Goal: Transaction & Acquisition: Purchase product/service

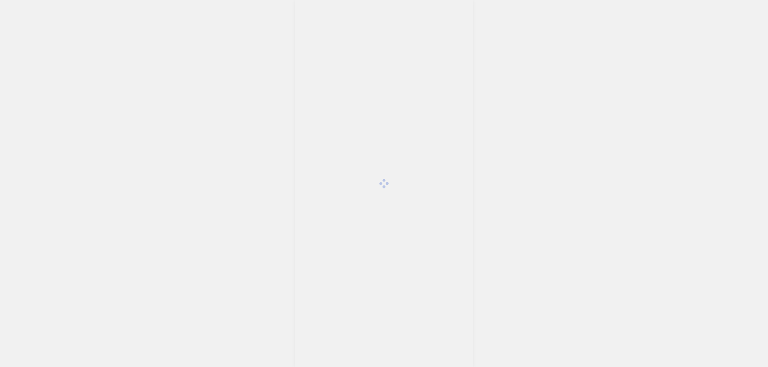
scroll to position [942, 0]
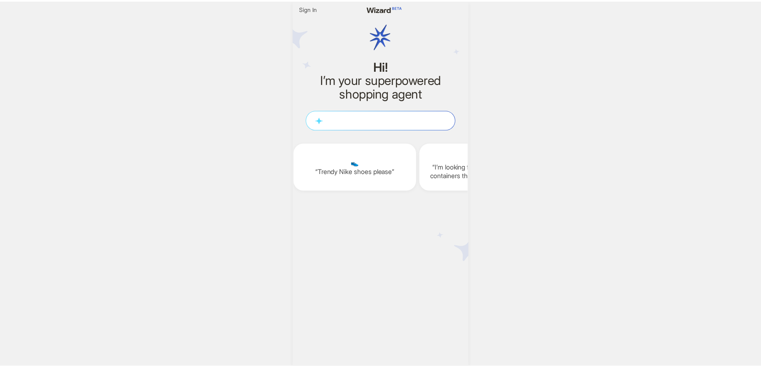
scroll to position [0, 1014]
click at [308, 8] on span "Sign In" at bounding box center [311, 8] width 18 height 7
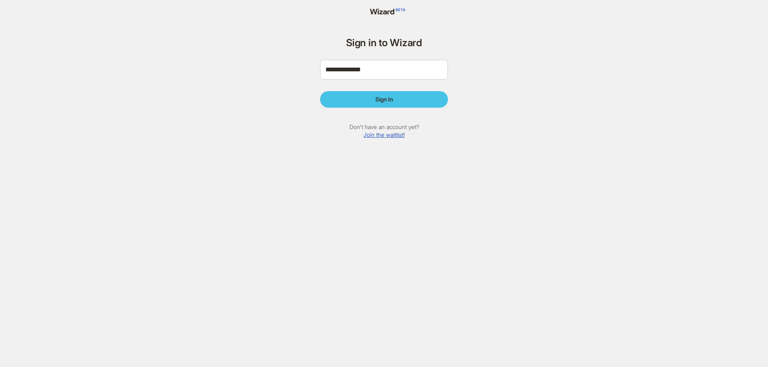
click at [390, 94] on button "Sign In" at bounding box center [384, 99] width 128 height 16
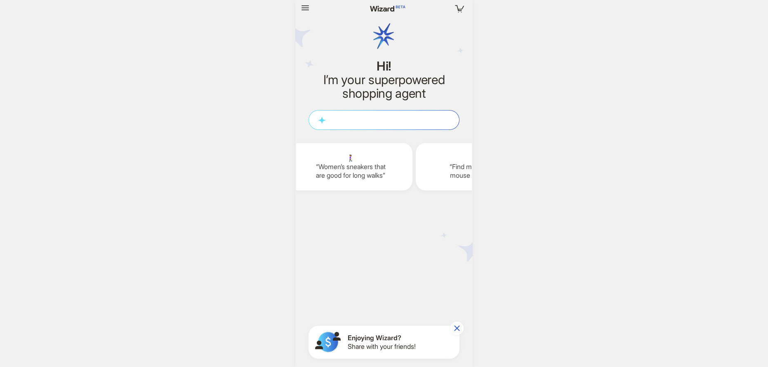
scroll to position [942, 0]
click at [389, 123] on textarea at bounding box center [384, 119] width 150 height 9
type textarea "*"
type textarea "**"
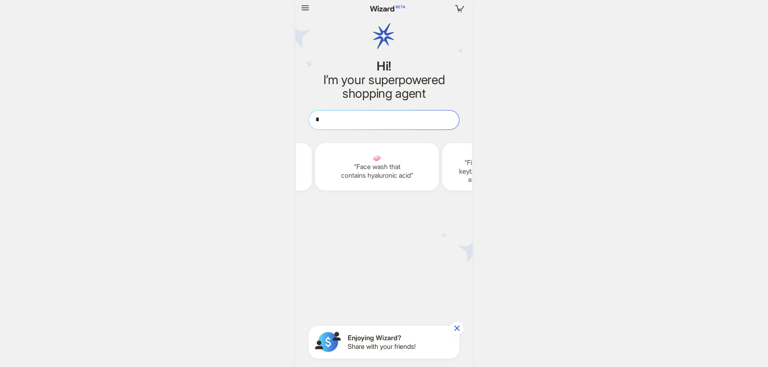
type textarea "**"
type textarea "***"
type textarea "****"
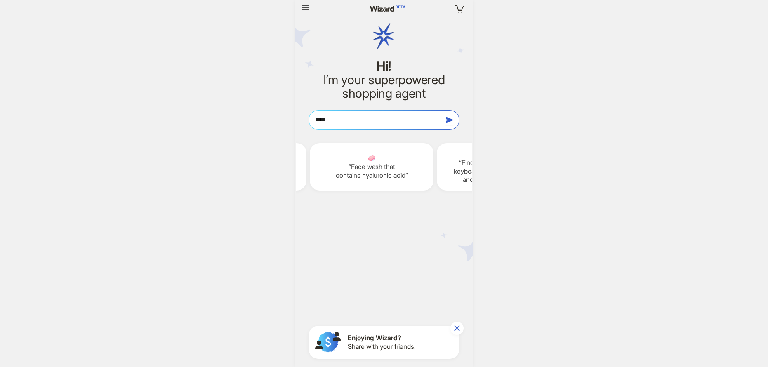
type textarea "*****"
type textarea "******"
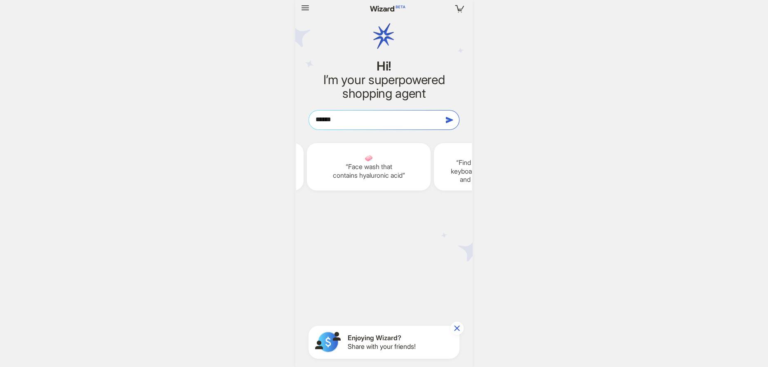
type textarea "******"
type textarea "********"
type textarea "*********"
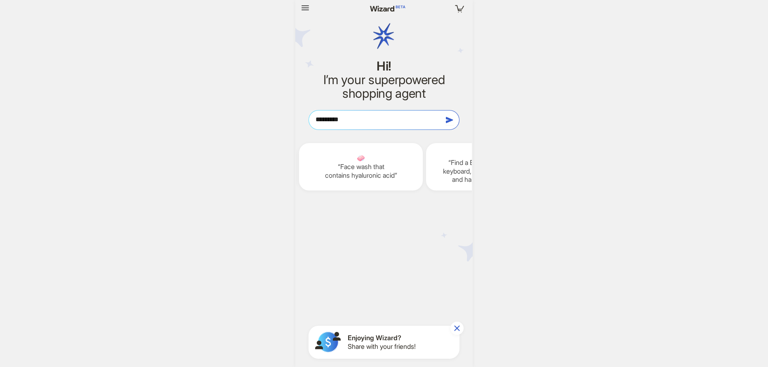
type textarea "**********"
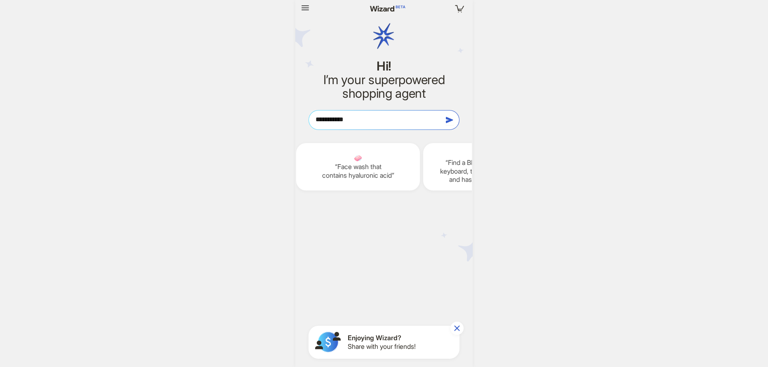
type textarea "**********"
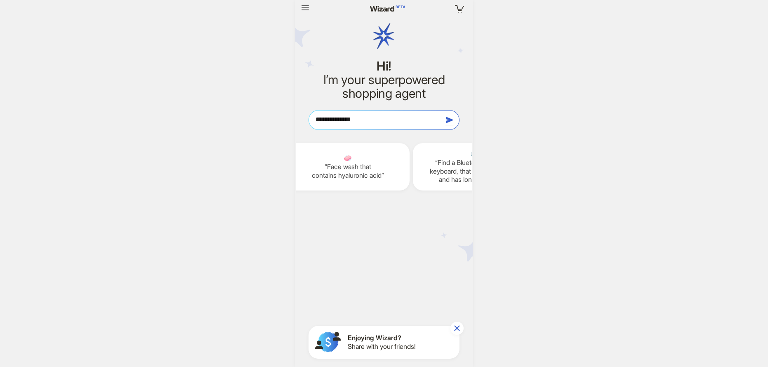
type textarea "**********"
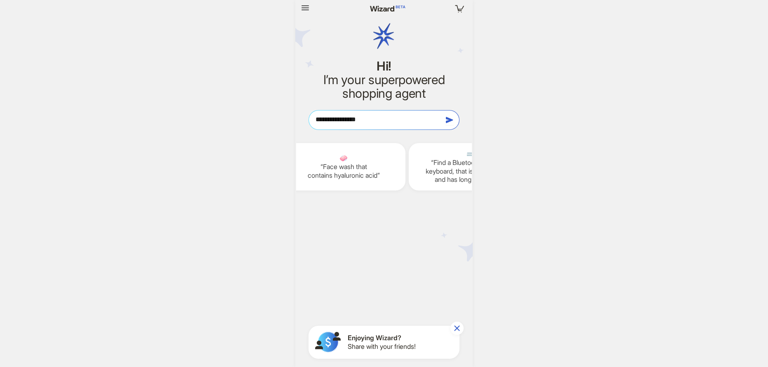
type textarea "**********"
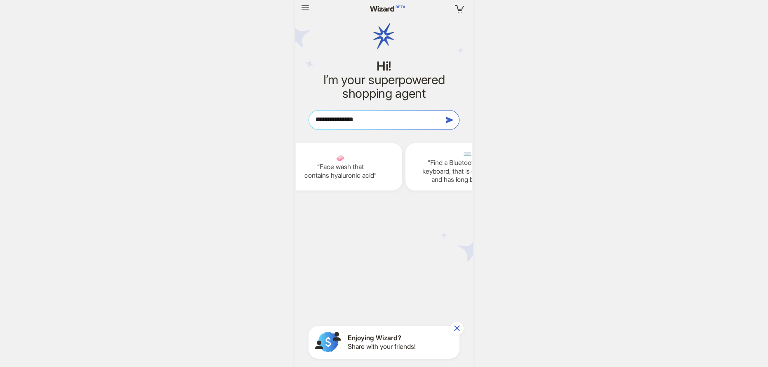
type textarea "**********"
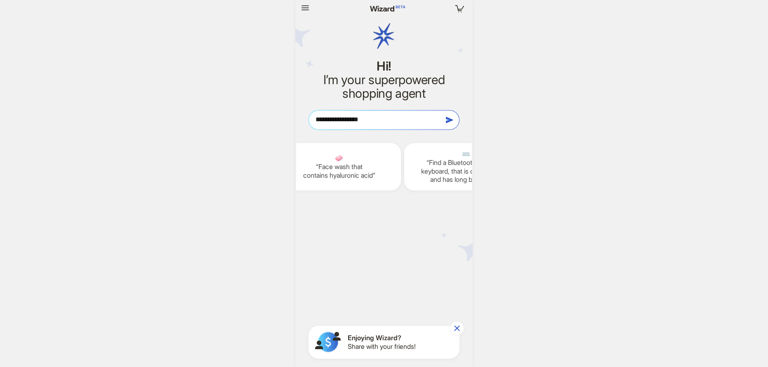
type textarea "**********"
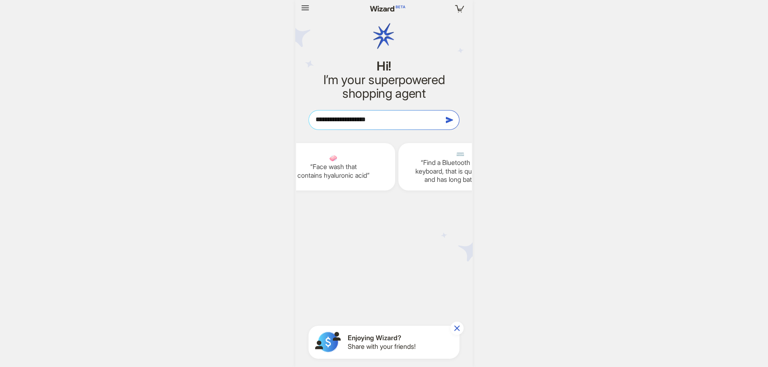
type textarea "**********"
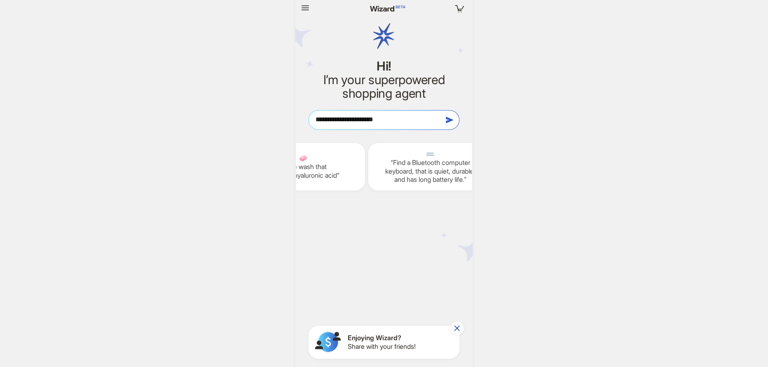
type textarea "**********"
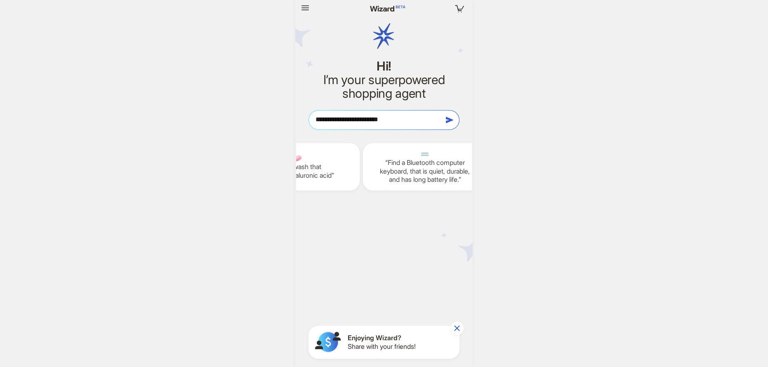
type textarea "**********"
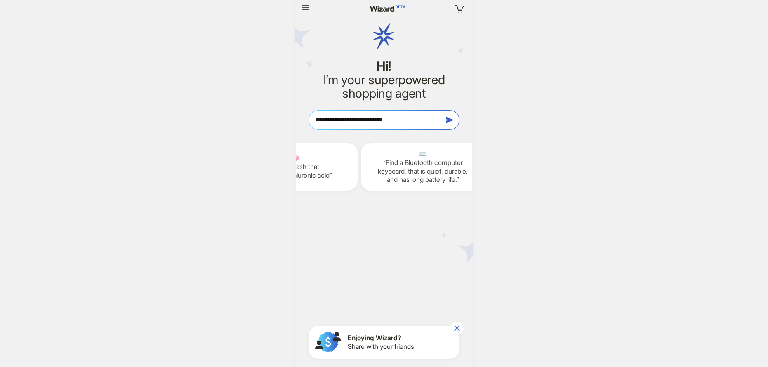
type textarea "**********"
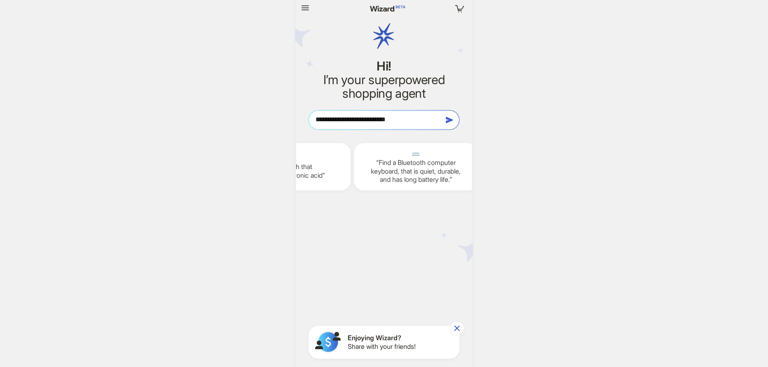
type textarea "**********"
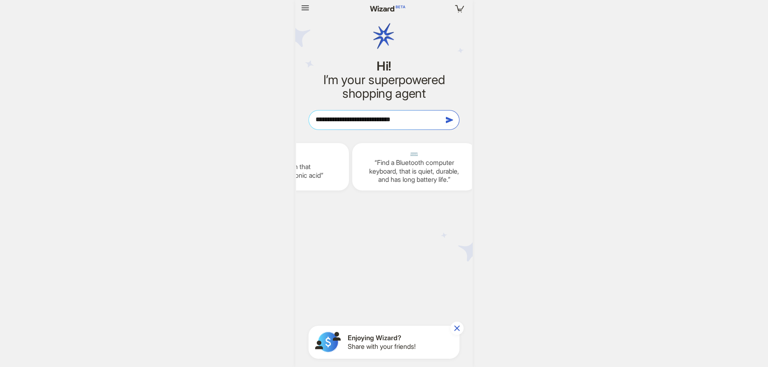
type textarea "**********"
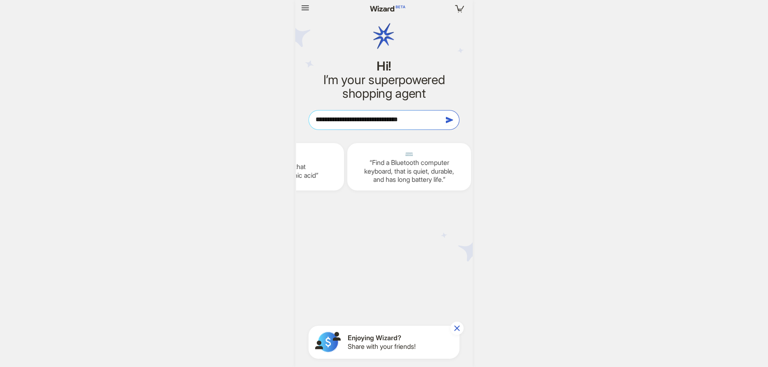
type textarea "**********"
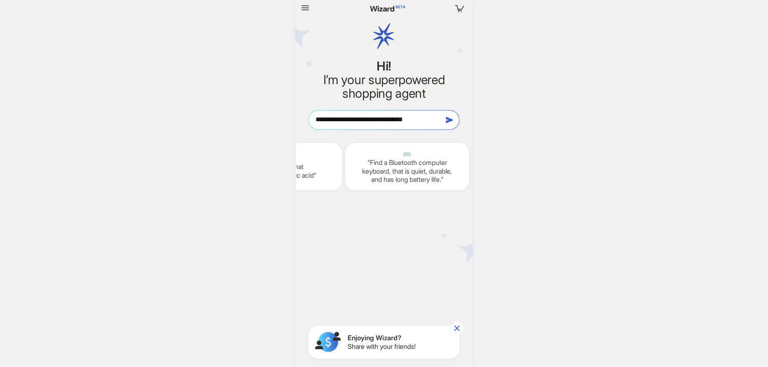
type textarea "**********"
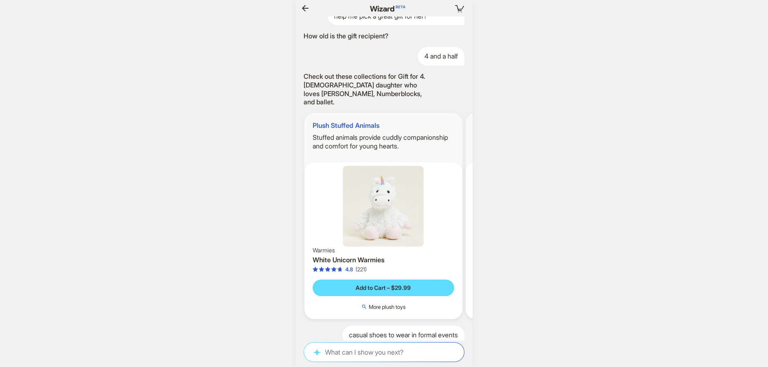
scroll to position [1262, 0]
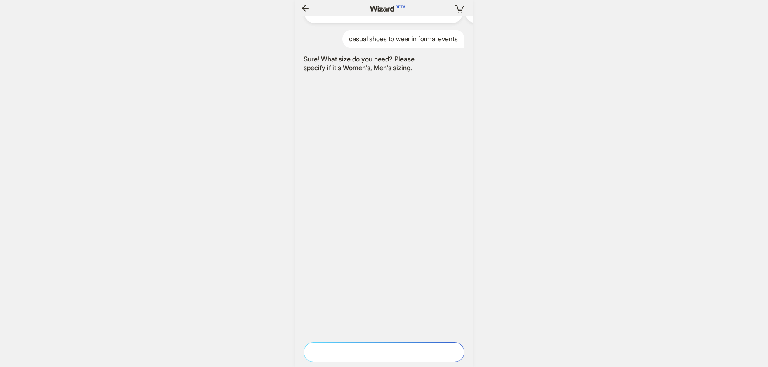
click at [390, 350] on textarea at bounding box center [384, 352] width 160 height 9
type textarea "*"
type textarea "**"
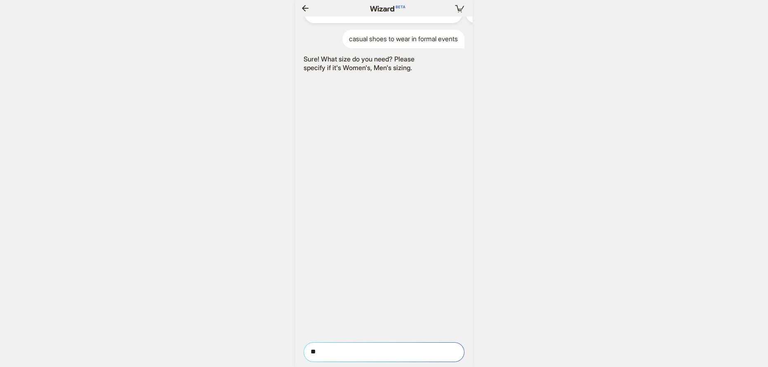
type textarea "***"
type textarea "****"
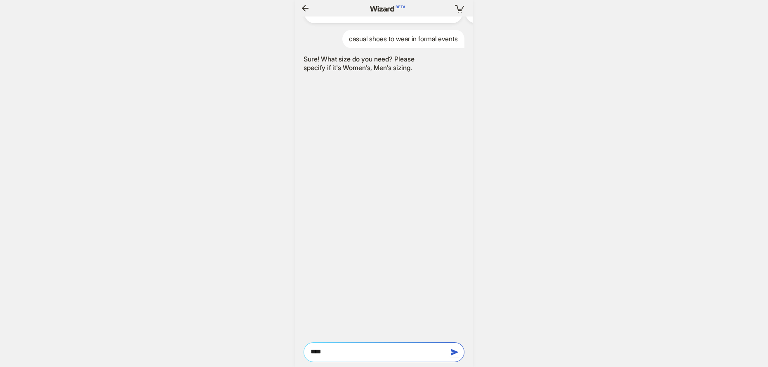
type textarea "****"
type textarea "******"
type textarea "*******"
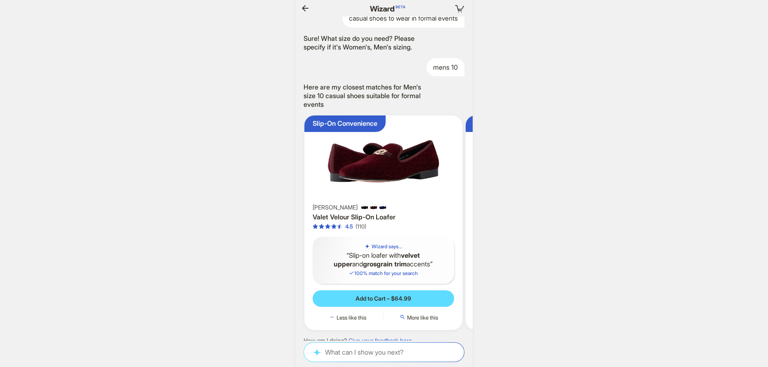
scroll to position [0, 53]
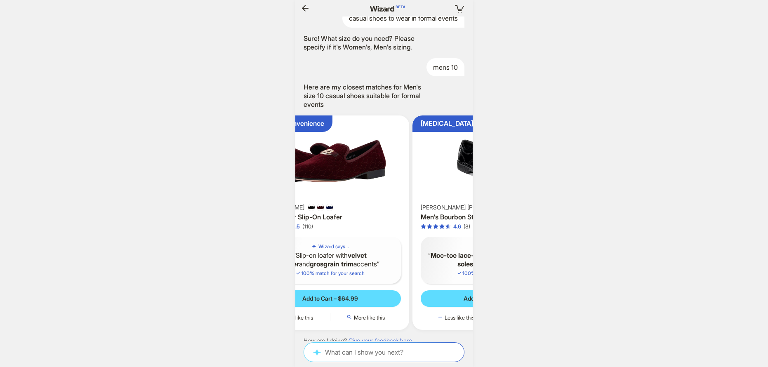
scroll to position [0, 1645]
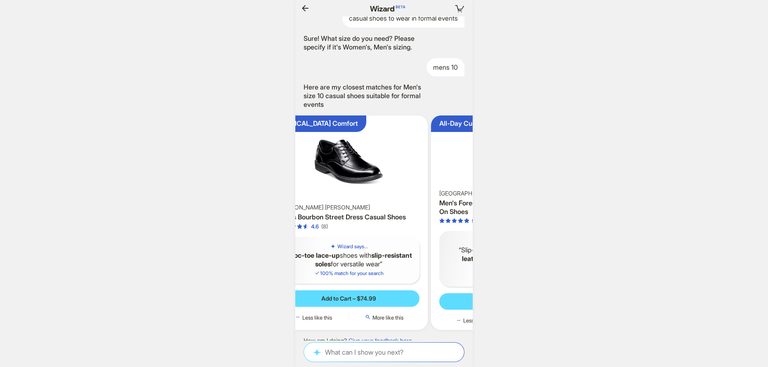
drag, startPoint x: 436, startPoint y: 181, endPoint x: 294, endPoint y: 178, distance: 141.8
click at [305, 179] on ul "Slip-On Convenience [PERSON_NAME] Valet Velour Slip-On Loafer 4.5 (110) Wizard …" at bounding box center [384, 223] width 186 height 228
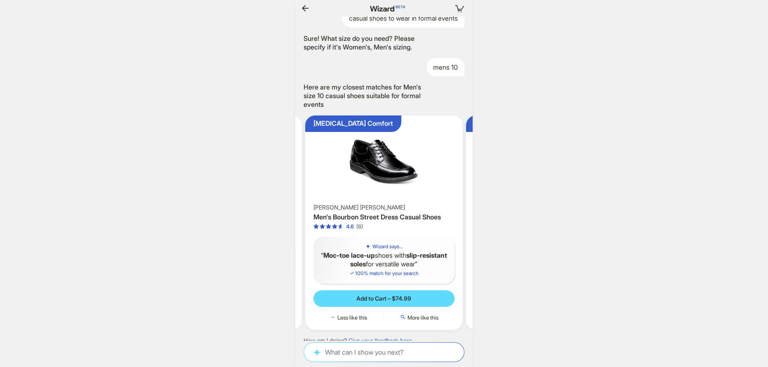
scroll to position [0, 260]
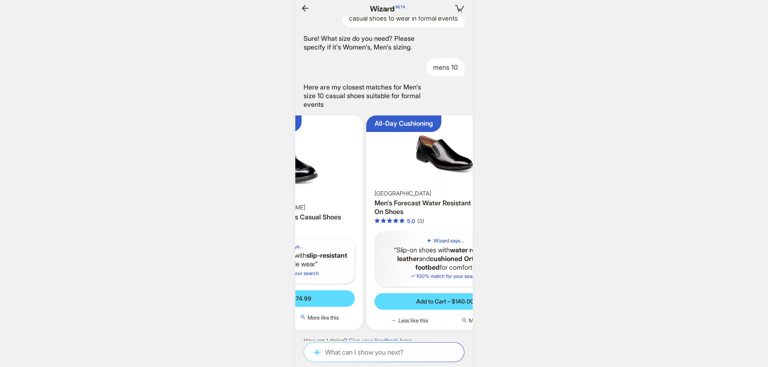
drag, startPoint x: 394, startPoint y: 169, endPoint x: 302, endPoint y: 168, distance: 91.5
click at [303, 168] on img at bounding box center [284, 161] width 151 height 85
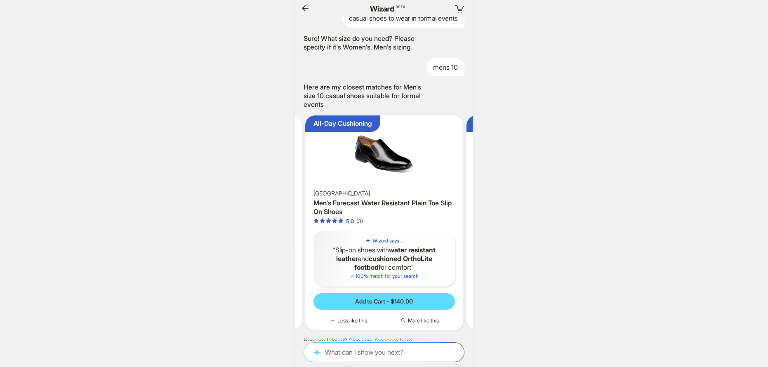
scroll to position [0, 1281]
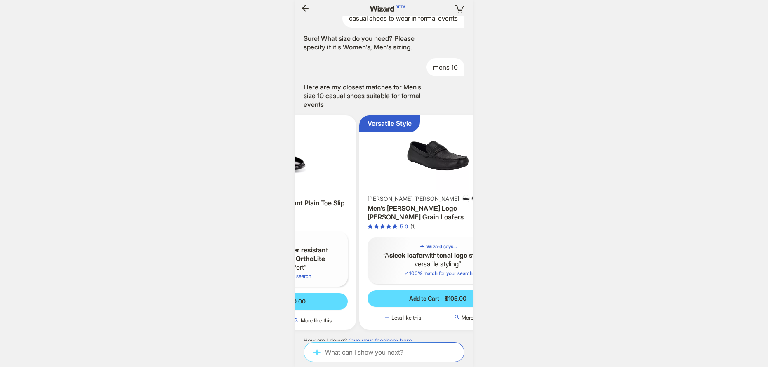
drag, startPoint x: 384, startPoint y: 164, endPoint x: 302, endPoint y: 161, distance: 81.7
click at [308, 161] on img at bounding box center [276, 154] width 151 height 71
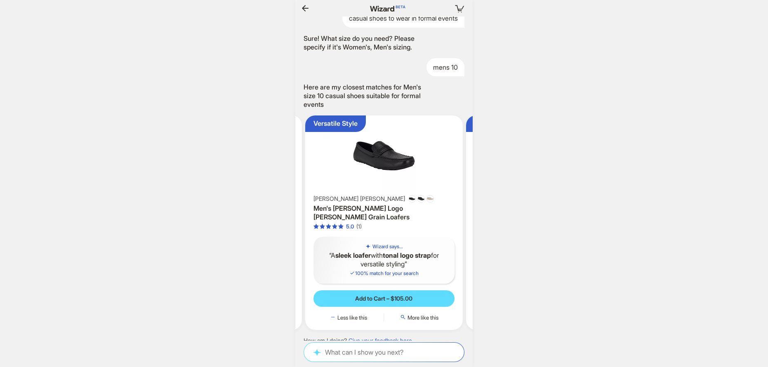
scroll to position [0, 1288]
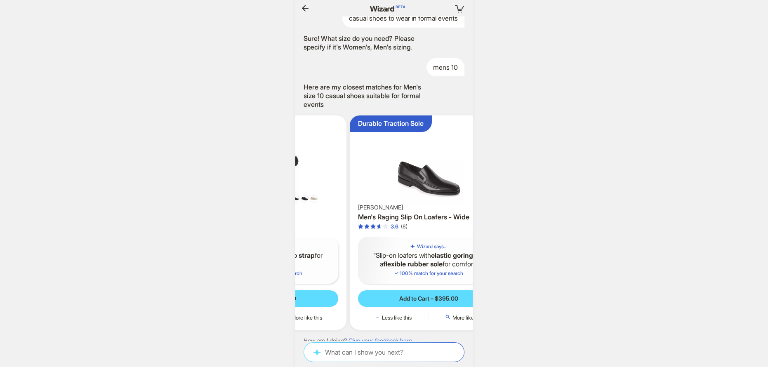
drag, startPoint x: 389, startPoint y: 158, endPoint x: 303, endPoint y: 162, distance: 85.8
click at [305, 162] on img at bounding box center [267, 157] width 151 height 76
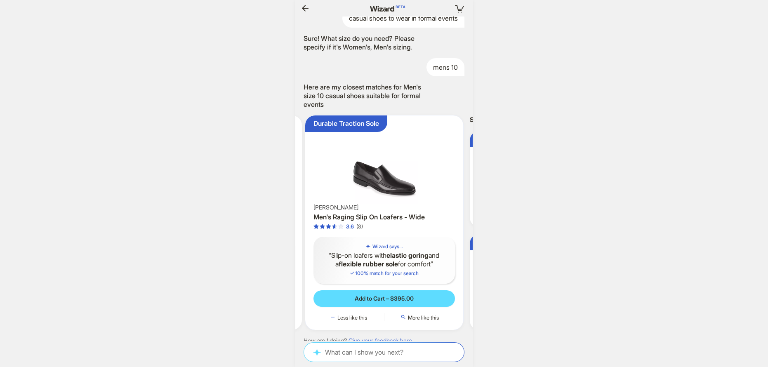
scroll to position [0, 1297]
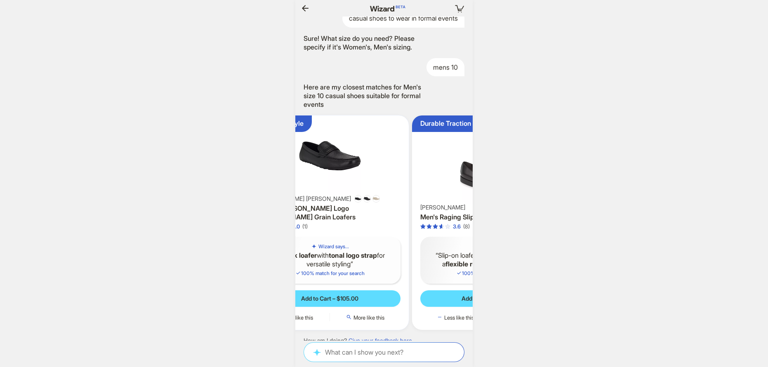
drag, startPoint x: 353, startPoint y: 164, endPoint x: 426, endPoint y: 167, distance: 73.4
click at [426, 167] on img at bounding box center [490, 161] width 151 height 85
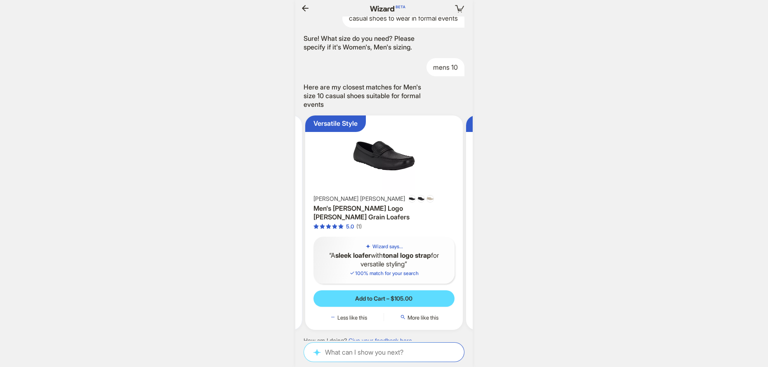
scroll to position [0, 321]
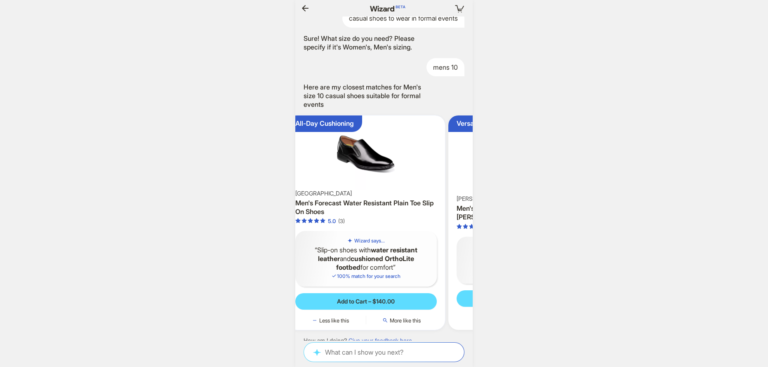
drag, startPoint x: 429, startPoint y: 173, endPoint x: 451, endPoint y: 173, distance: 21.8
click at [453, 173] on img at bounding box center [526, 157] width 151 height 76
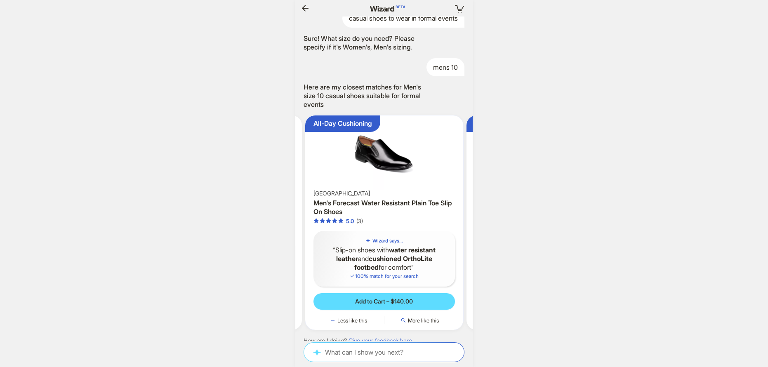
scroll to position [0, 160]
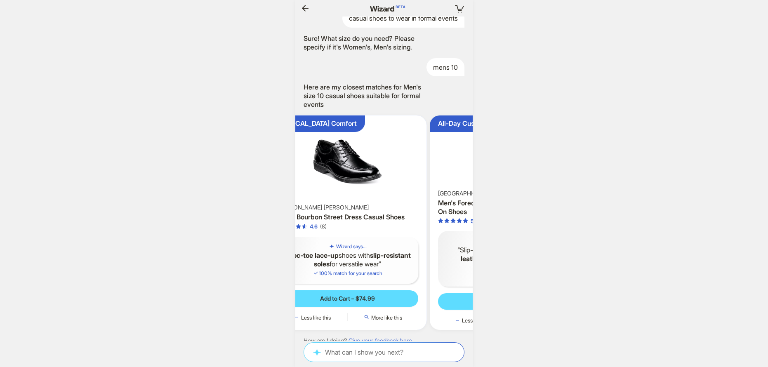
click at [444, 164] on img at bounding box center [508, 154] width 151 height 71
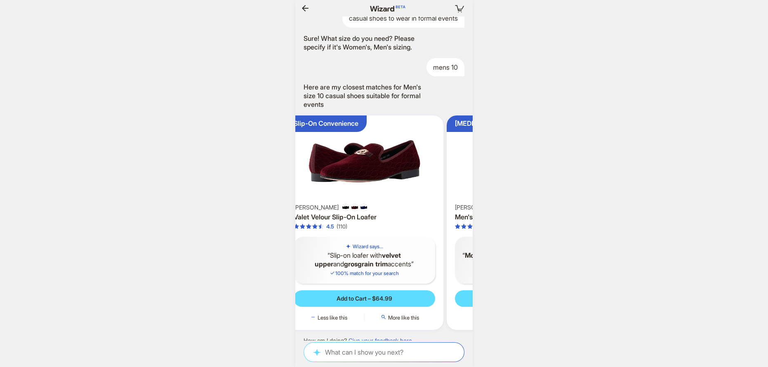
drag, startPoint x: 357, startPoint y: 159, endPoint x: 449, endPoint y: 160, distance: 91.9
click at [451, 161] on img at bounding box center [525, 161] width 151 height 85
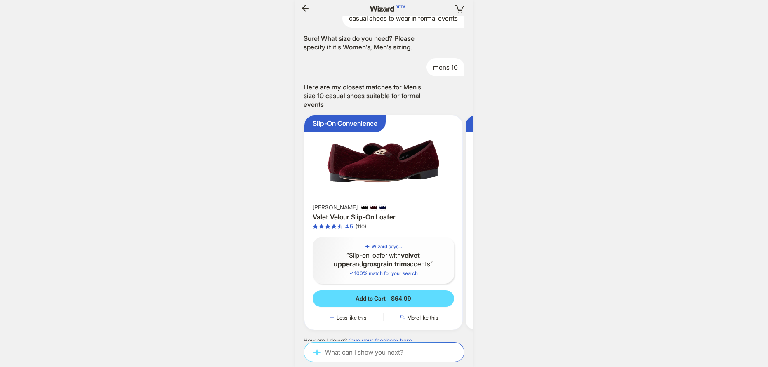
click at [399, 160] on img at bounding box center [383, 161] width 151 height 85
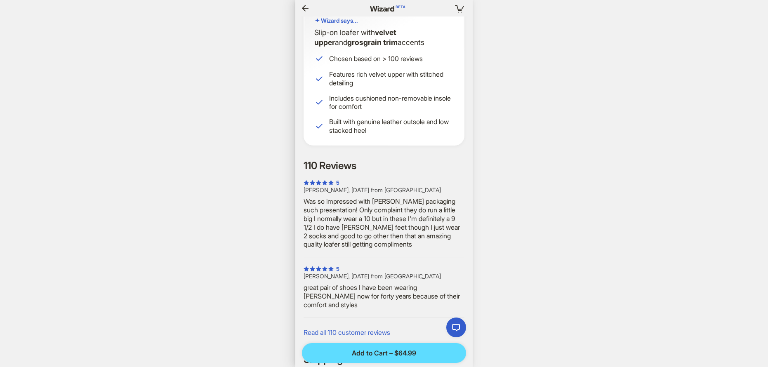
drag, startPoint x: 383, startPoint y: 209, endPoint x: 421, endPoint y: 217, distance: 38.4
click at [421, 217] on div "Was so impressed with [PERSON_NAME] packaging such presentation! Only complaint…" at bounding box center [383, 223] width 161 height 52
drag, startPoint x: 382, startPoint y: 223, endPoint x: 395, endPoint y: 228, distance: 14.1
click at [395, 228] on div "Was so impressed with [PERSON_NAME] packaging such presentation! Only complaint…" at bounding box center [383, 223] width 161 height 52
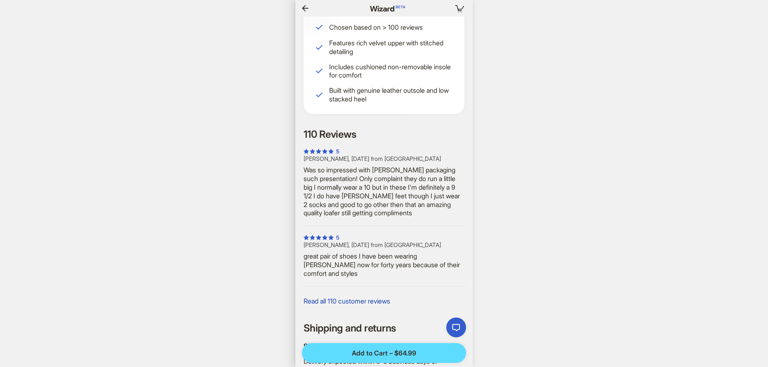
click at [371, 297] on span "Read all 110 customer reviews" at bounding box center [346, 301] width 87 height 9
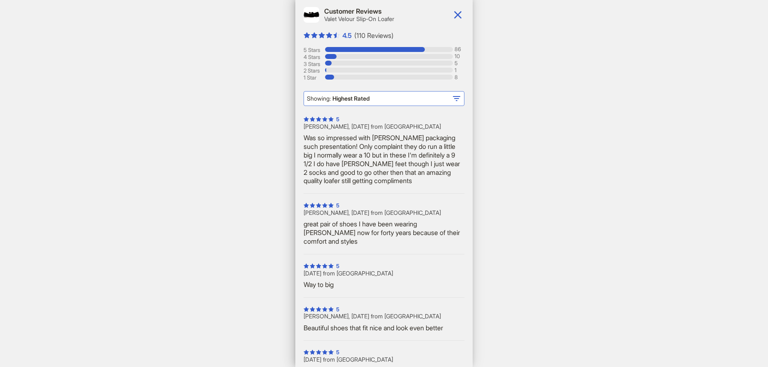
click at [371, 99] on span "Highest Rated" at bounding box center [384, 98] width 154 height 9
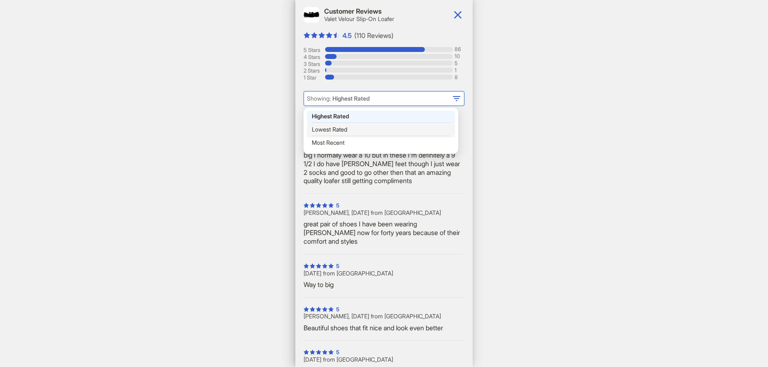
click at [364, 128] on div "Lowest Rated" at bounding box center [381, 129] width 138 height 7
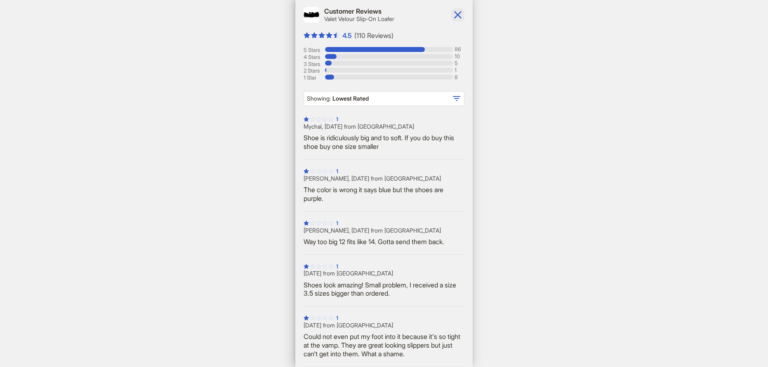
click at [451, 14] on icon "button" at bounding box center [457, 14] width 13 height 13
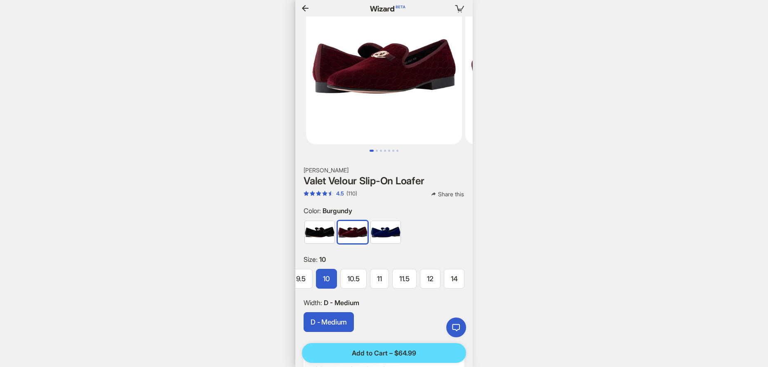
scroll to position [0, 1600]
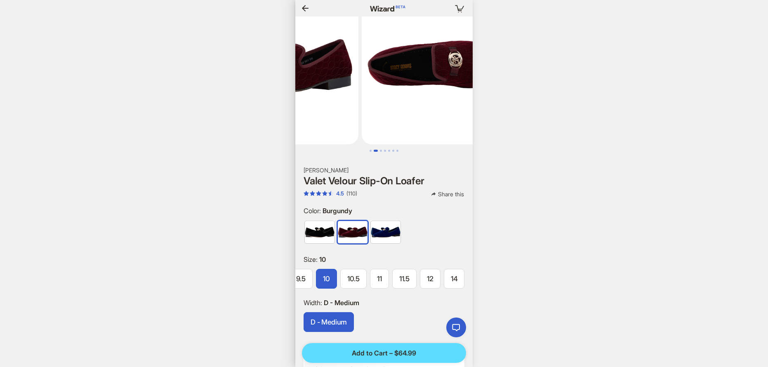
drag, startPoint x: 331, startPoint y: 82, endPoint x: 317, endPoint y: 82, distance: 13.6
click at [324, 82] on img at bounding box center [280, 66] width 156 height 156
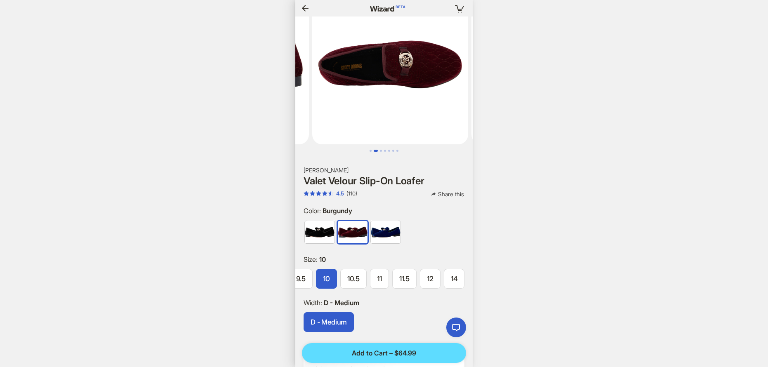
scroll to position [0, 1605]
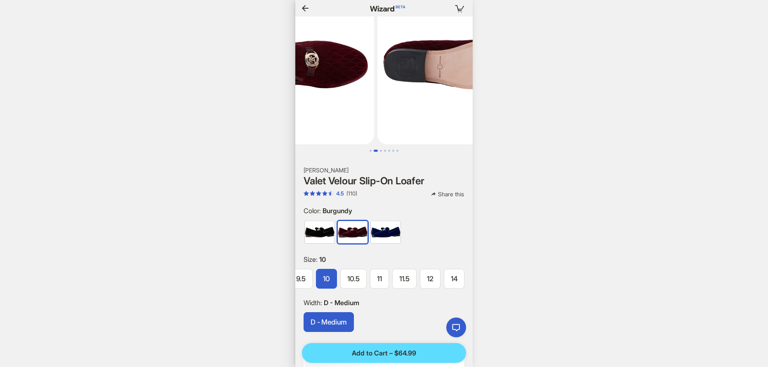
drag, startPoint x: 378, startPoint y: 75, endPoint x: 319, endPoint y: 76, distance: 59.4
click at [319, 76] on img at bounding box center [296, 66] width 156 height 156
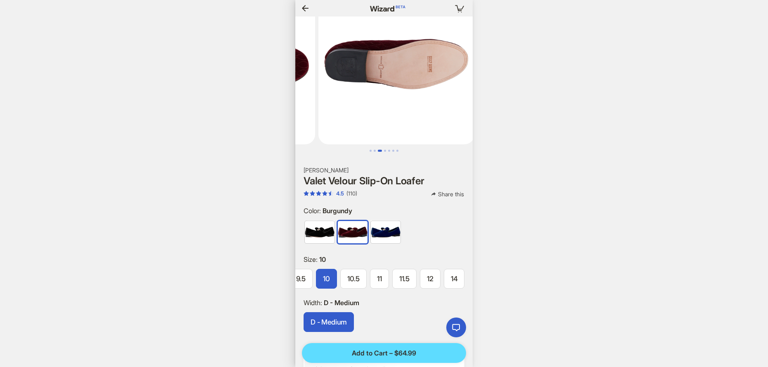
scroll to position [0, 1611]
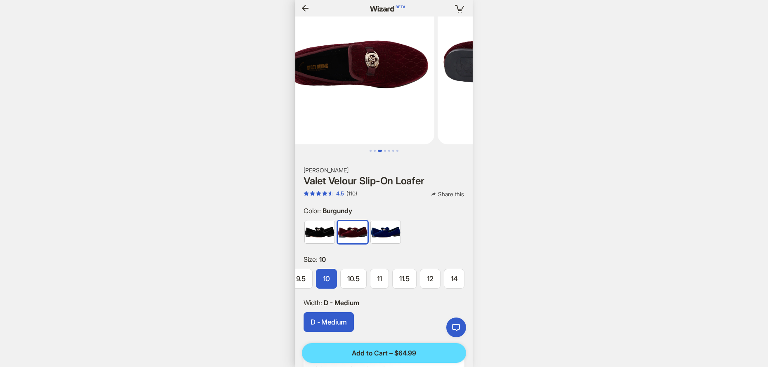
drag, startPoint x: 387, startPoint y: 83, endPoint x: 463, endPoint y: 94, distance: 77.1
click at [457, 93] on img at bounding box center [515, 66] width 156 height 156
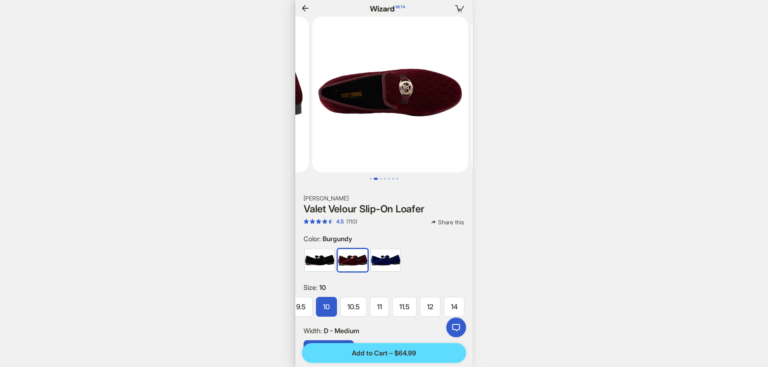
scroll to position [0, 230]
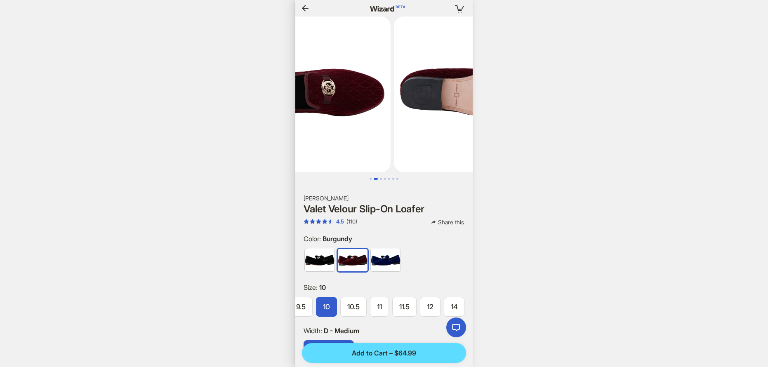
drag, startPoint x: 422, startPoint y: 122, endPoint x: 345, endPoint y: 120, distance: 77.1
click at [347, 120] on ul at bounding box center [383, 94] width 177 height 156
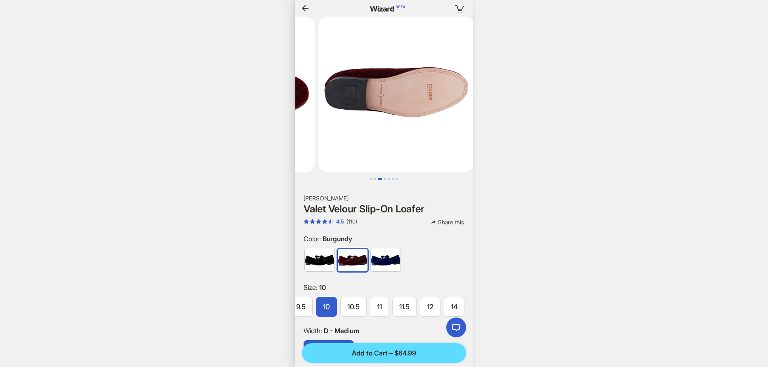
scroll to position [0, 376]
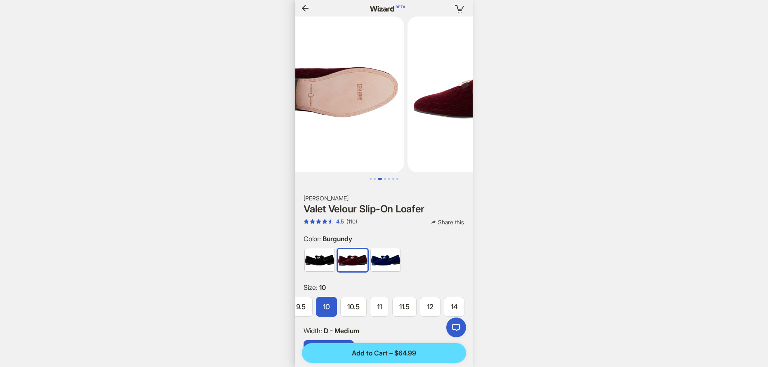
drag, startPoint x: 421, startPoint y: 120, endPoint x: 372, endPoint y: 122, distance: 49.5
click at [372, 122] on img at bounding box center [326, 94] width 156 height 156
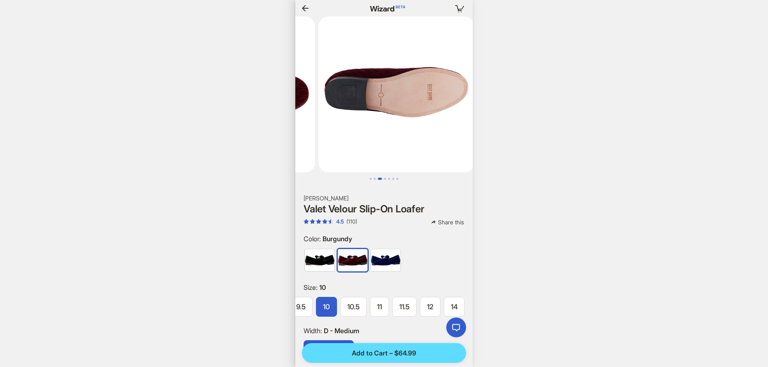
scroll to position [0, 1282]
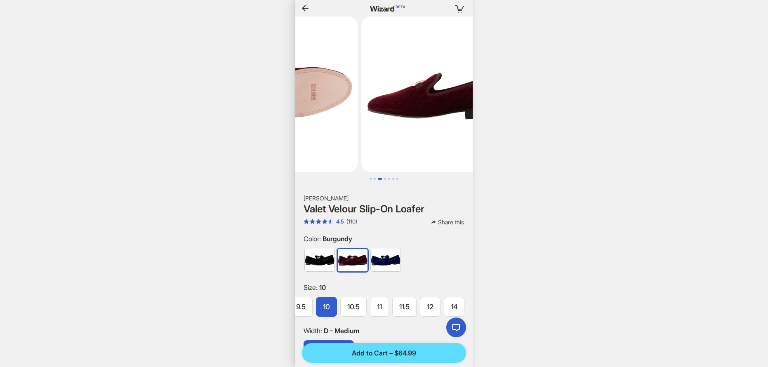
drag, startPoint x: 413, startPoint y: 124, endPoint x: 341, endPoint y: 124, distance: 71.7
click at [341, 124] on ul at bounding box center [383, 94] width 177 height 156
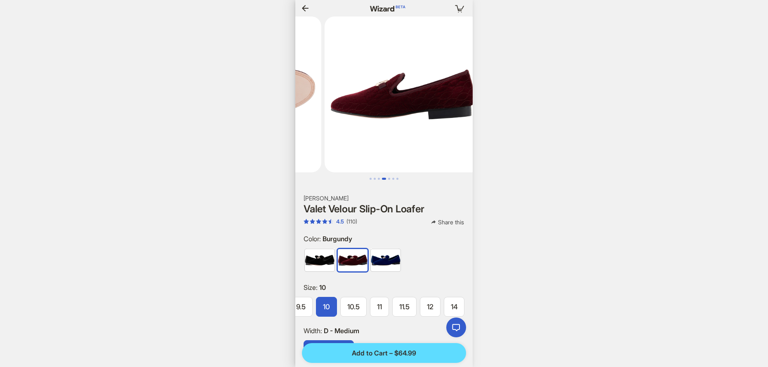
scroll to position [0, 555]
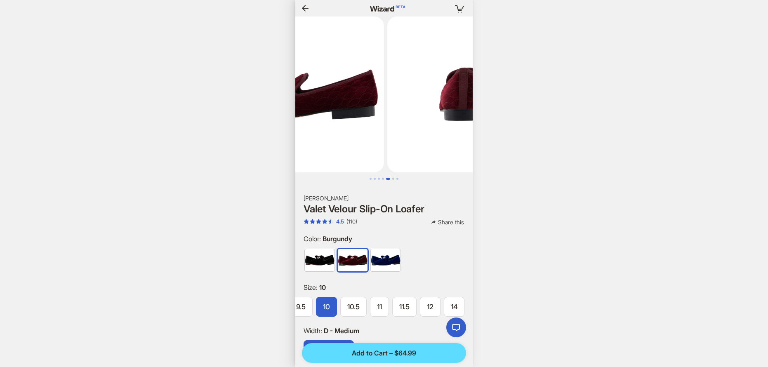
drag, startPoint x: 362, startPoint y: 124, endPoint x: 341, endPoint y: 124, distance: 21.0
click at [341, 124] on ul at bounding box center [383, 94] width 177 height 156
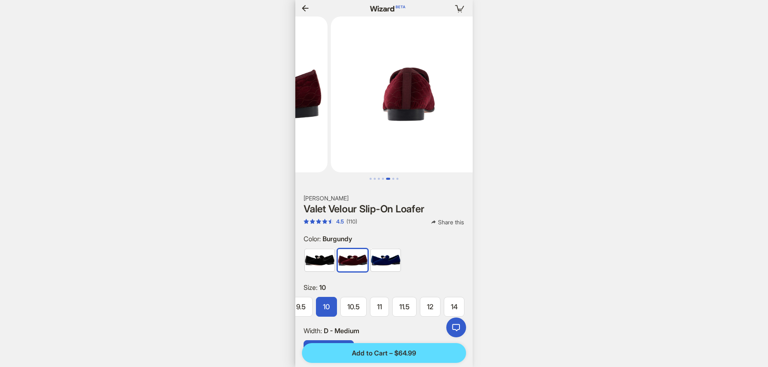
scroll to position [0, 1302]
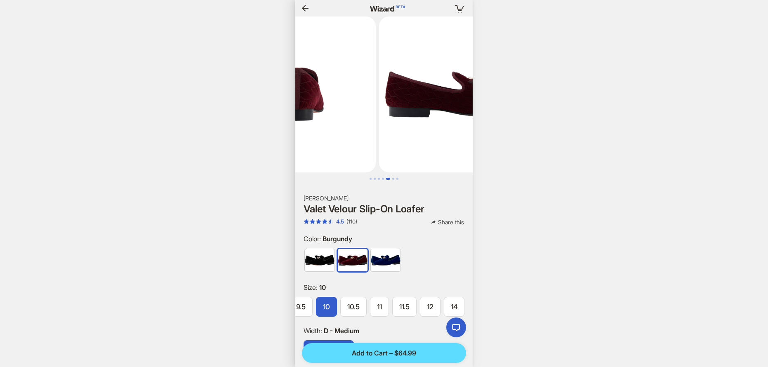
drag, startPoint x: 391, startPoint y: 128, endPoint x: 374, endPoint y: 128, distance: 16.9
click at [356, 128] on ul at bounding box center [383, 94] width 177 height 156
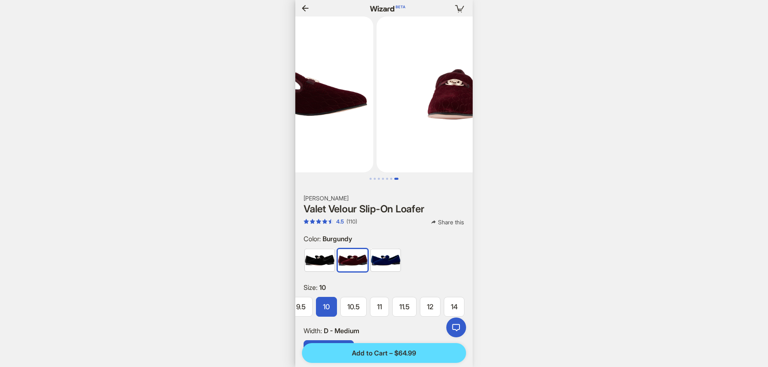
drag, startPoint x: 345, startPoint y: 131, endPoint x: 341, endPoint y: 131, distance: 4.5
click at [341, 131] on ul at bounding box center [383, 94] width 177 height 156
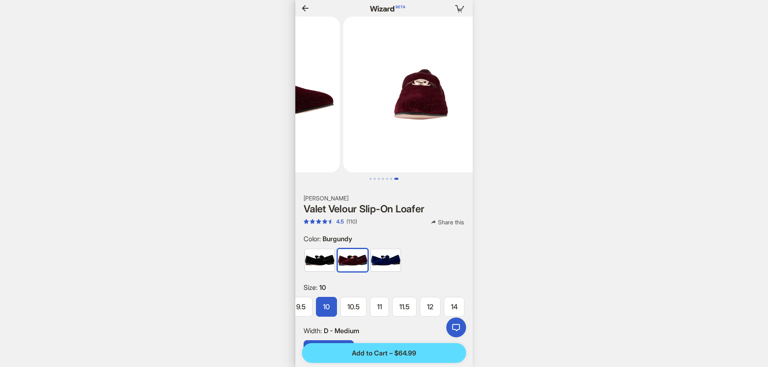
click at [343, 132] on img at bounding box center [421, 94] width 156 height 156
click at [308, 12] on icon "button" at bounding box center [305, 8] width 10 height 10
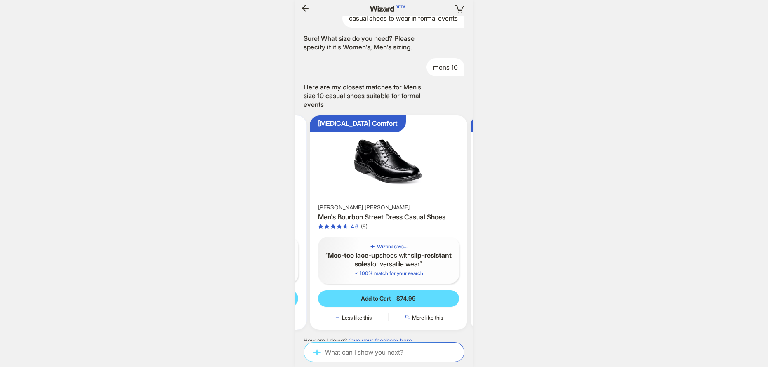
drag, startPoint x: 418, startPoint y: 169, endPoint x: 299, endPoint y: 167, distance: 118.4
click at [314, 165] on ul "Slip-On Convenience [PERSON_NAME] Valet Velour Slip-On Loafer 4.5 (110) Wizard …" at bounding box center [384, 223] width 186 height 228
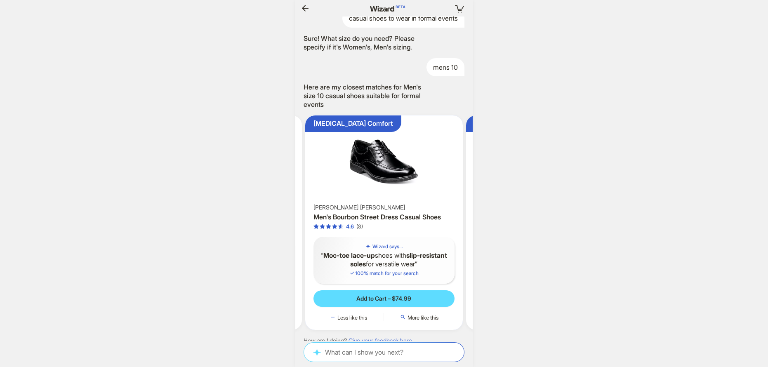
drag, startPoint x: 409, startPoint y: 163, endPoint x: 296, endPoint y: 166, distance: 113.0
click at [314, 166] on ul "Slip-On Convenience [PERSON_NAME] Valet Velour Slip-On Loafer 4.5 (110) Wizard …" at bounding box center [384, 223] width 186 height 228
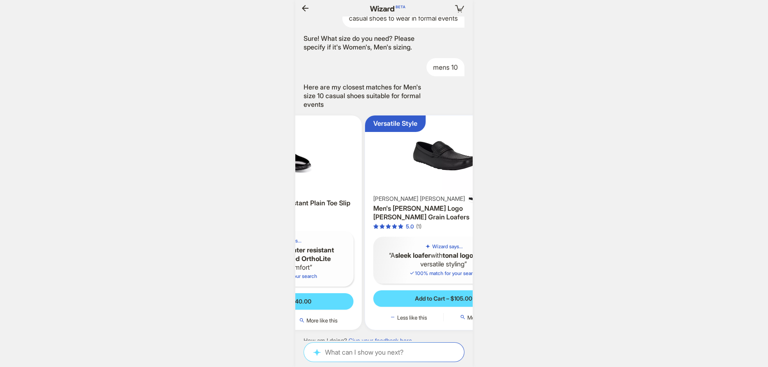
drag, startPoint x: 378, startPoint y: 166, endPoint x: 317, endPoint y: 171, distance: 61.2
click at [322, 170] on img at bounding box center [282, 154] width 151 height 71
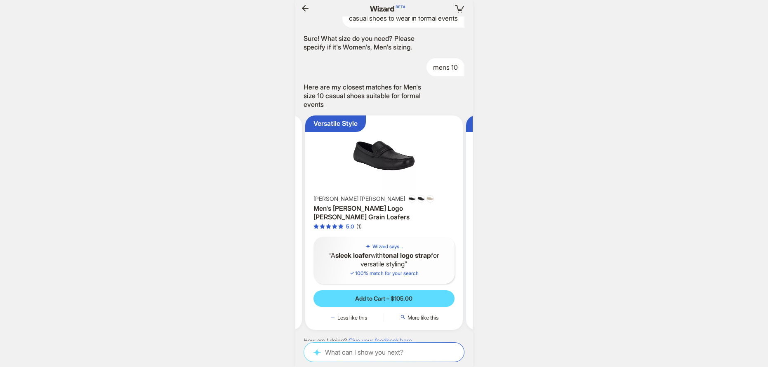
drag, startPoint x: 357, startPoint y: 171, endPoint x: 321, endPoint y: 174, distance: 36.0
click at [320, 176] on img at bounding box center [383, 157] width 151 height 76
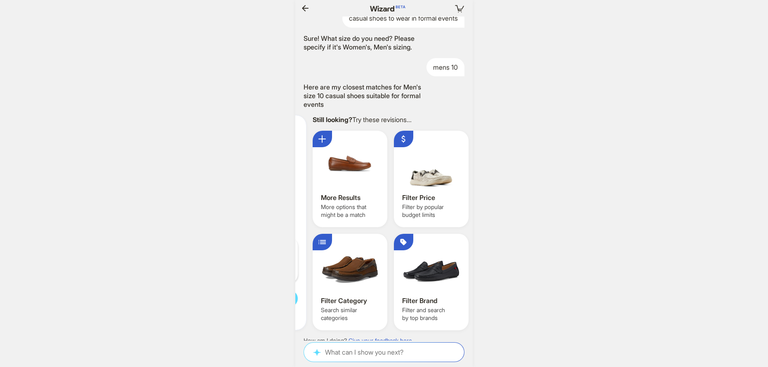
drag, startPoint x: 394, startPoint y: 169, endPoint x: 298, endPoint y: 179, distance: 96.2
click at [300, 179] on div "Durable Traction Sole [PERSON_NAME] Men's Raging Slip On Loafers - Wide 3.6 (8)…" at bounding box center [227, 222] width 158 height 214
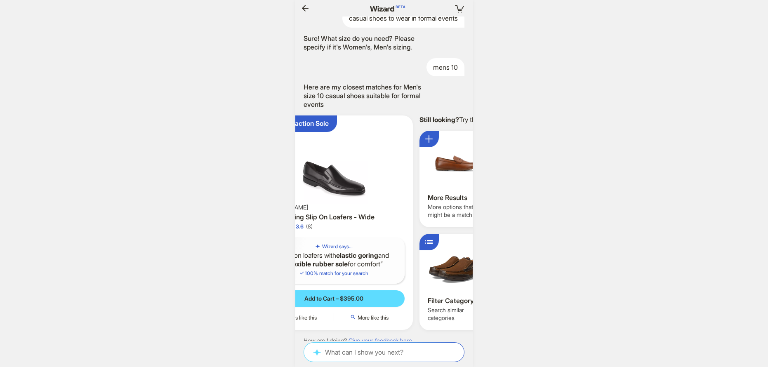
click at [414, 178] on ul "Slip-On Convenience [PERSON_NAME] Valet Velour Slip-On Loafer 4.5 (110) Wizard …" at bounding box center [384, 223] width 186 height 228
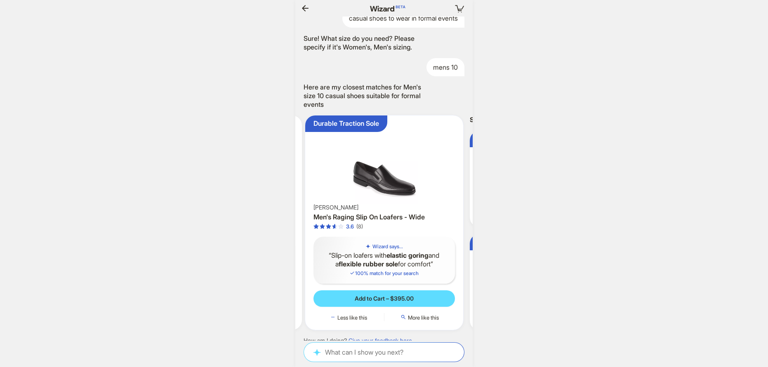
click at [382, 173] on img at bounding box center [383, 161] width 151 height 85
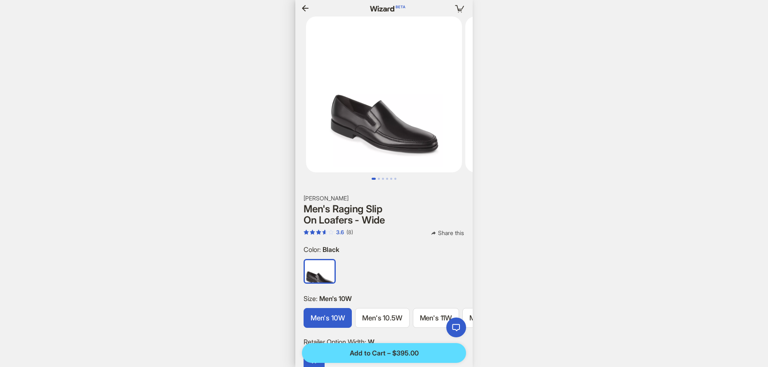
drag, startPoint x: 372, startPoint y: 131, endPoint x: 329, endPoint y: 139, distance: 43.6
click at [335, 138] on img at bounding box center [384, 94] width 156 height 156
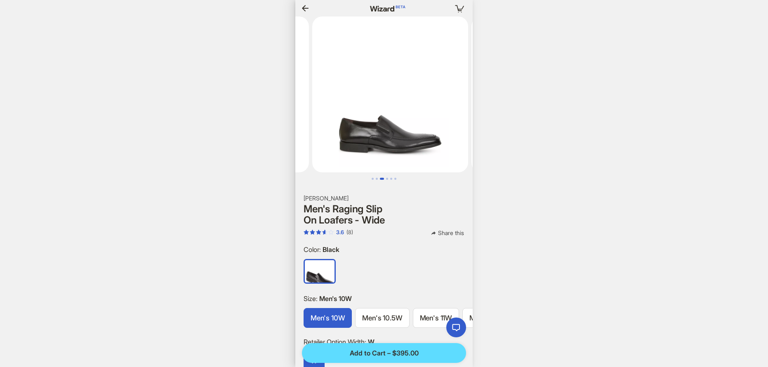
drag, startPoint x: 350, startPoint y: 141, endPoint x: 389, endPoint y: 139, distance: 39.2
click at [339, 143] on img at bounding box center [390, 94] width 156 height 156
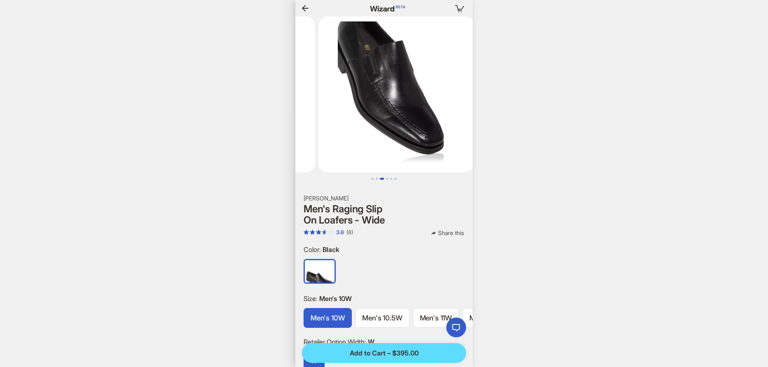
drag, startPoint x: 397, startPoint y: 137, endPoint x: 321, endPoint y: 144, distance: 76.2
click at [319, 145] on img at bounding box center [396, 94] width 156 height 156
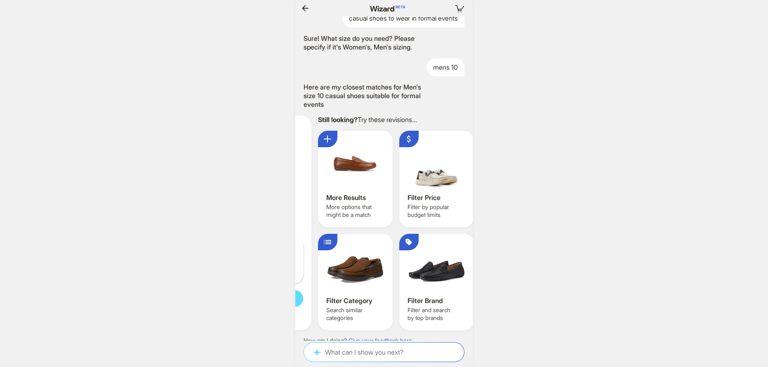
drag, startPoint x: 399, startPoint y: 177, endPoint x: 299, endPoint y: 178, distance: 99.4
click at [299, 178] on img at bounding box center [232, 161] width 151 height 85
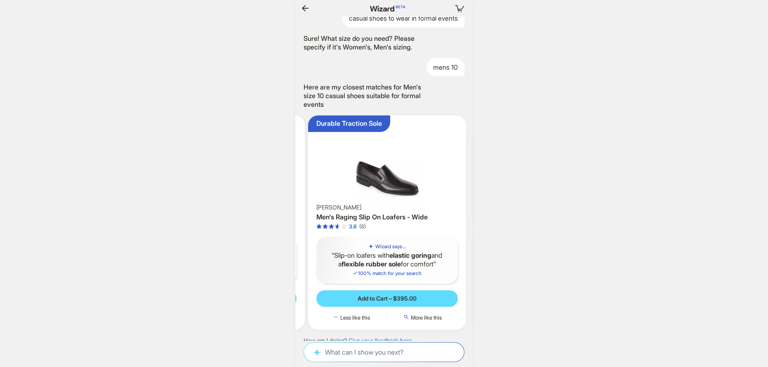
drag, startPoint x: 347, startPoint y: 179, endPoint x: 457, endPoint y: 172, distance: 110.2
click at [457, 172] on ul "Slip-On Convenience [PERSON_NAME] Valet Velour Slip-On Loafer 4.5 (110) Wizard …" at bounding box center [384, 223] width 186 height 228
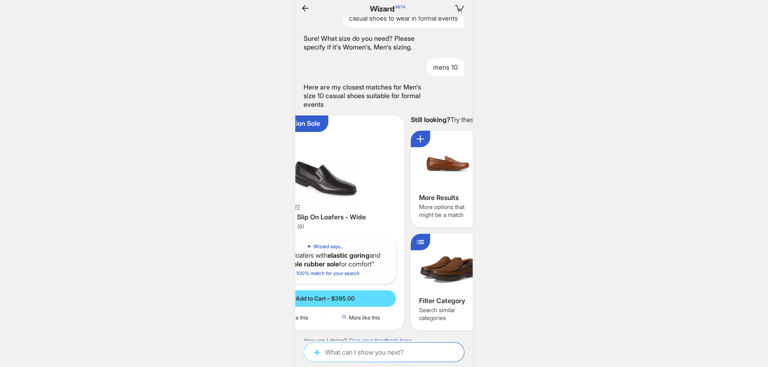
drag, startPoint x: 392, startPoint y: 171, endPoint x: 300, endPoint y: 170, distance: 92.8
click at [302, 170] on img at bounding box center [324, 161] width 151 height 85
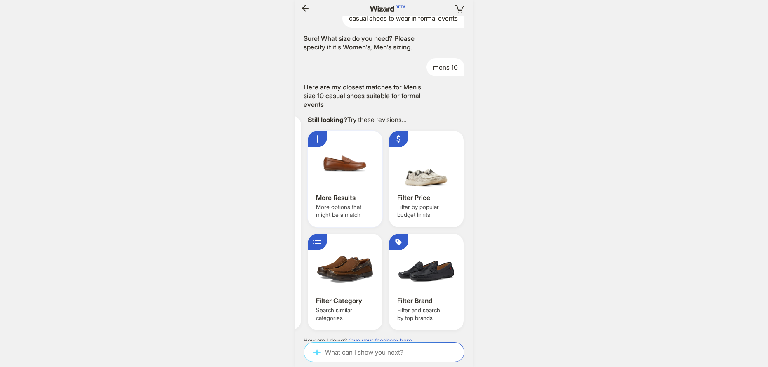
click at [336, 167] on div at bounding box center [345, 163] width 58 height 49
click at [343, 266] on div at bounding box center [345, 266] width 58 height 49
click at [426, 183] on div "Filter Price Filter by popular budget limits" at bounding box center [426, 179] width 75 height 96
click at [430, 280] on div at bounding box center [426, 266] width 58 height 49
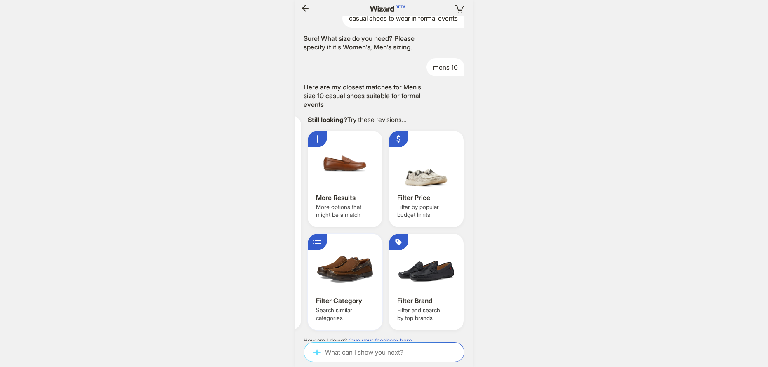
click at [348, 264] on div at bounding box center [345, 266] width 58 height 49
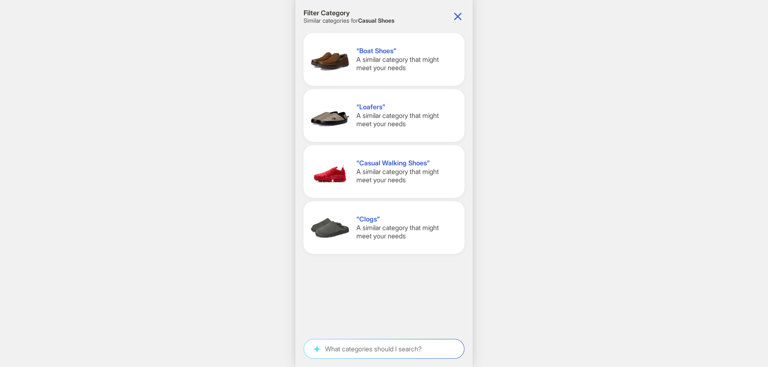
click at [398, 61] on span "A similar category that might meet your needs" at bounding box center [397, 63] width 82 height 17
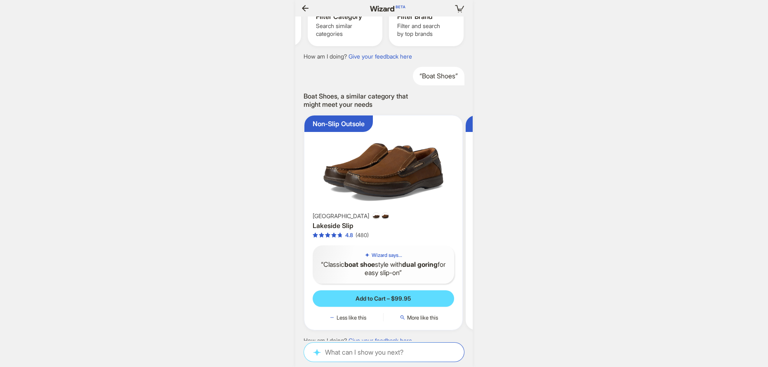
scroll to position [0, 42]
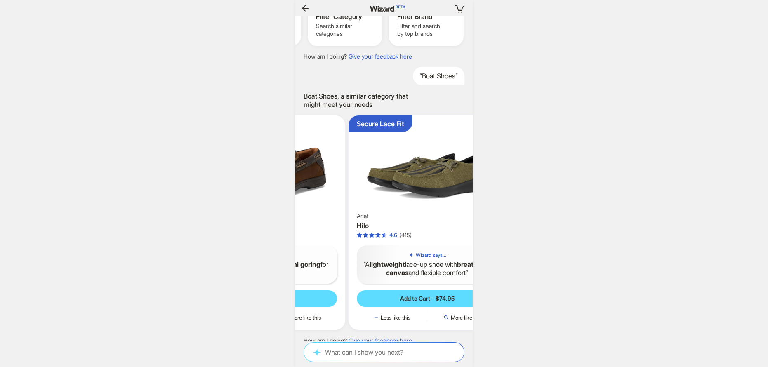
scroll to position [0, 1525]
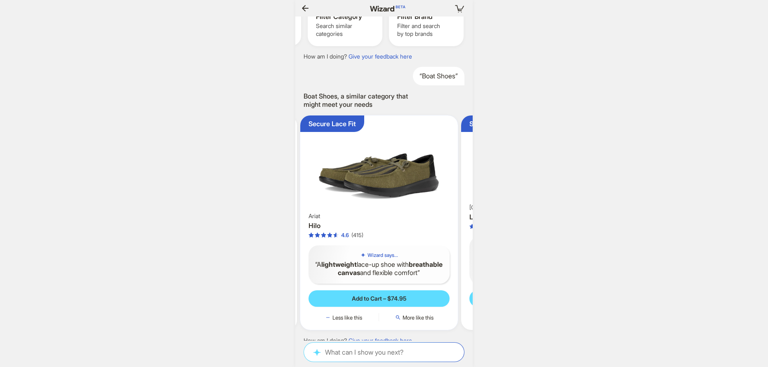
drag, startPoint x: 386, startPoint y: 174, endPoint x: 314, endPoint y: 173, distance: 72.2
click at [313, 173] on ul "Non-Slip Outsole [GEOGRAPHIC_DATA] Slip 4.8 (480) Wizard says... Classic boat s…" at bounding box center [384, 223] width 186 height 228
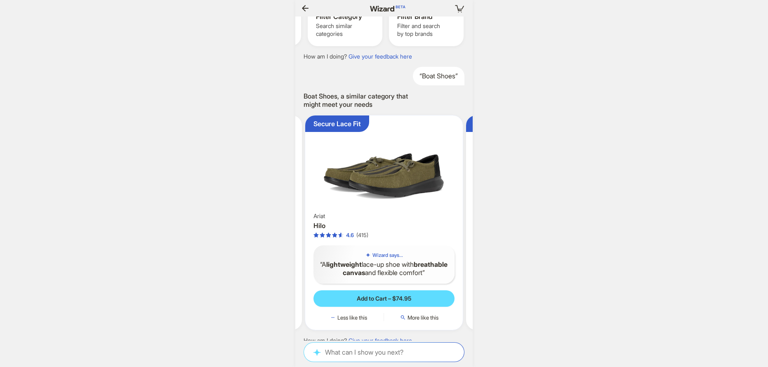
scroll to position [0, 1530]
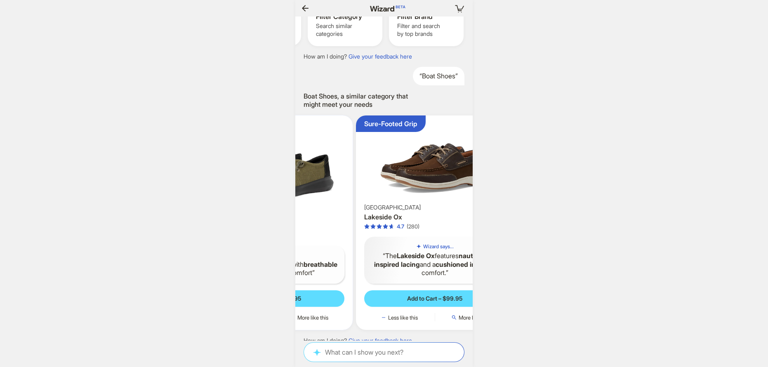
drag, startPoint x: 414, startPoint y: 176, endPoint x: 315, endPoint y: 180, distance: 99.0
click at [317, 180] on li "Secure Lace Fit Ariat Hilo 4.6 (415) Wizard says... A lightweight lace-up shoe …" at bounding box center [273, 222] width 161 height 215
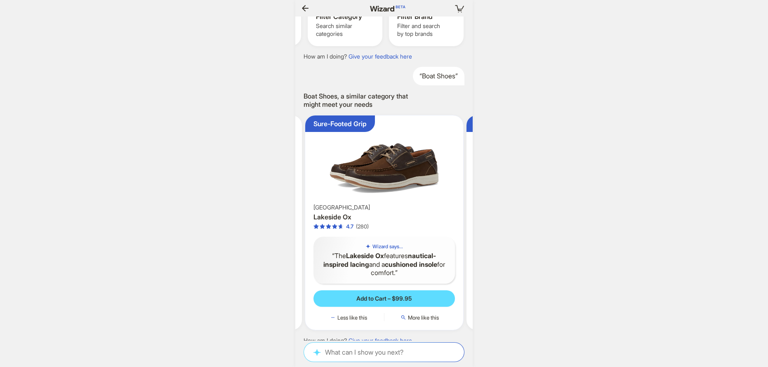
scroll to position [0, 402]
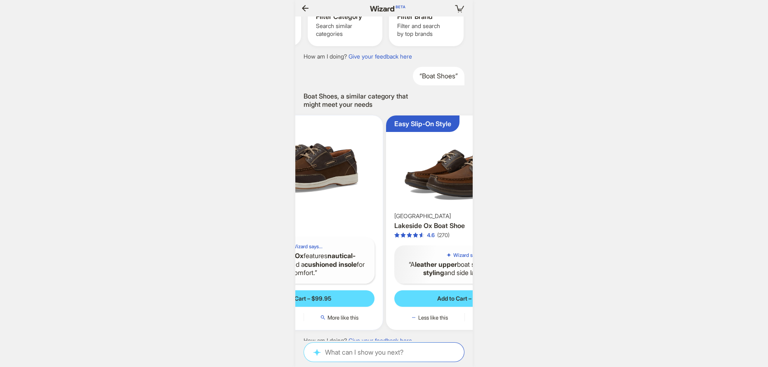
drag, startPoint x: 389, startPoint y: 174, endPoint x: 309, endPoint y: 183, distance: 80.9
click at [309, 183] on img at bounding box center [303, 161] width 151 height 85
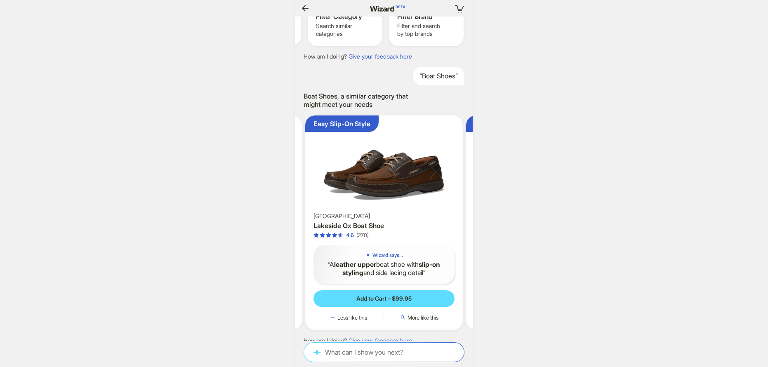
scroll to position [0, 643]
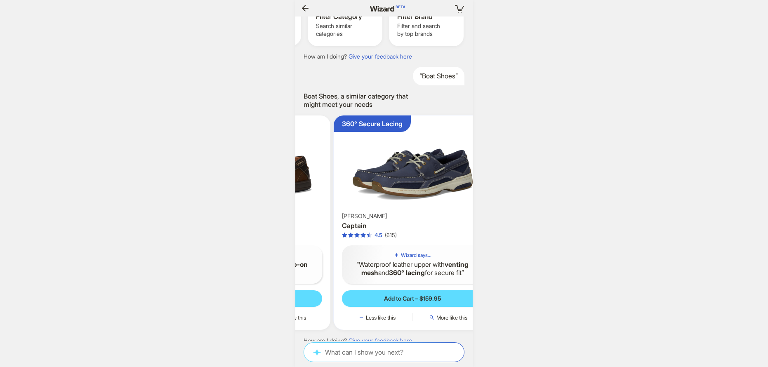
drag, startPoint x: 385, startPoint y: 182, endPoint x: 320, endPoint y: 184, distance: 65.2
click at [315, 184] on img at bounding box center [251, 166] width 151 height 94
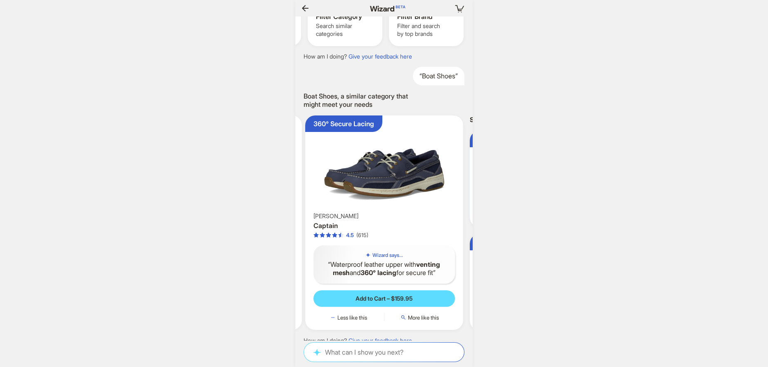
scroll to position [0, 805]
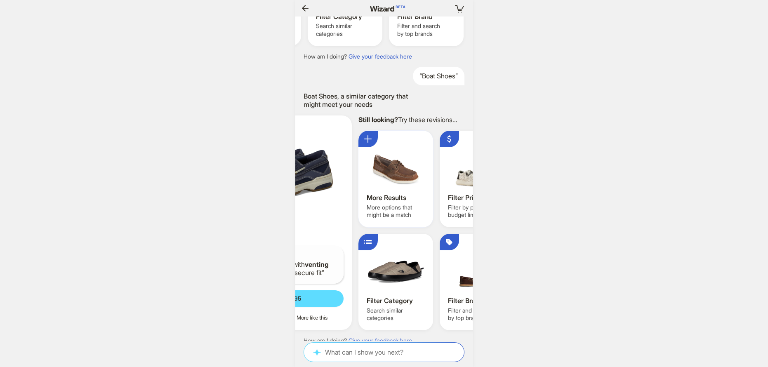
drag, startPoint x: 392, startPoint y: 183, endPoint x: 331, endPoint y: 189, distance: 61.7
click at [323, 190] on img at bounding box center [272, 166] width 151 height 94
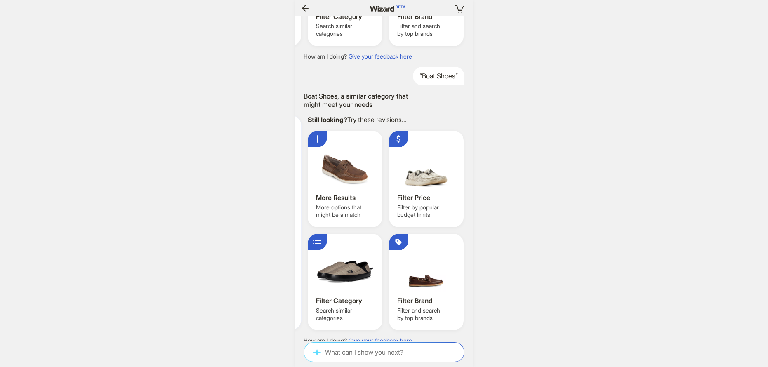
drag, startPoint x: 360, startPoint y: 182, endPoint x: 445, endPoint y: 183, distance: 84.9
click at [382, 183] on div "More Results More options that might be a match" at bounding box center [345, 179] width 75 height 96
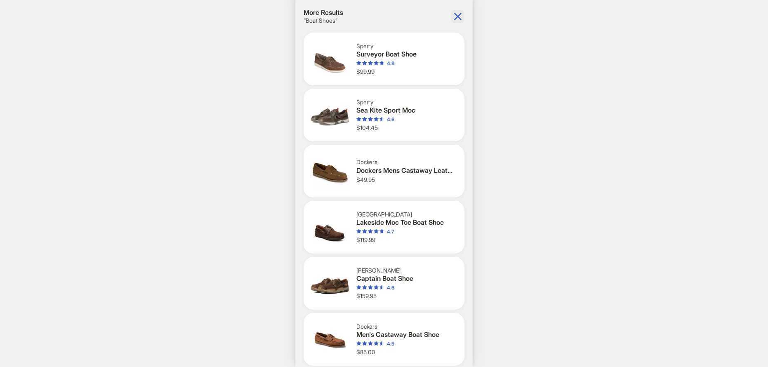
click at [452, 18] on icon "button" at bounding box center [457, 16] width 13 height 13
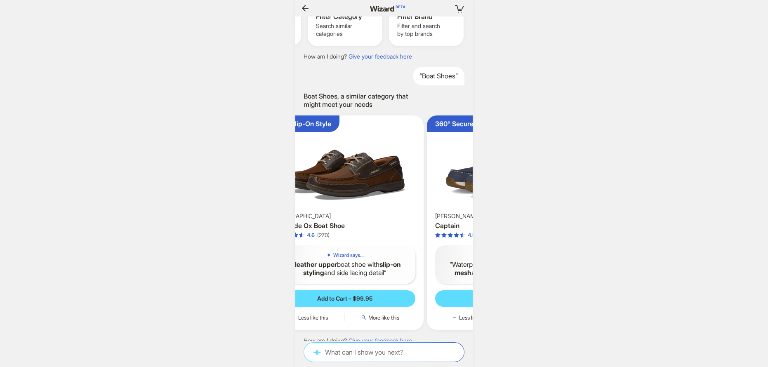
drag, startPoint x: 361, startPoint y: 199, endPoint x: 446, endPoint y: 197, distance: 84.9
click at [446, 197] on img at bounding box center [505, 166] width 151 height 94
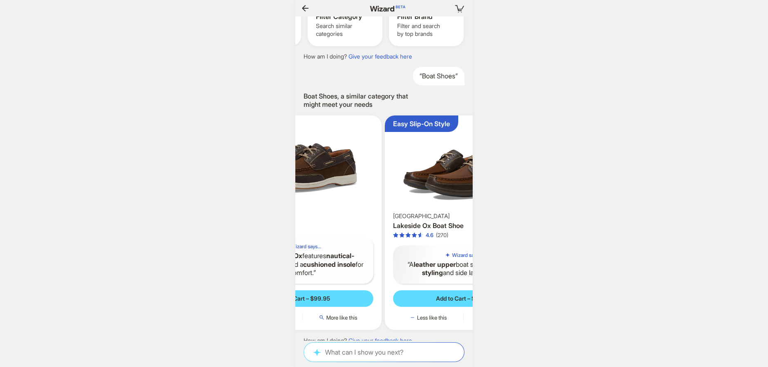
drag, startPoint x: 379, startPoint y: 200, endPoint x: 461, endPoint y: 201, distance: 82.5
click at [461, 201] on img at bounding box center [463, 166] width 151 height 94
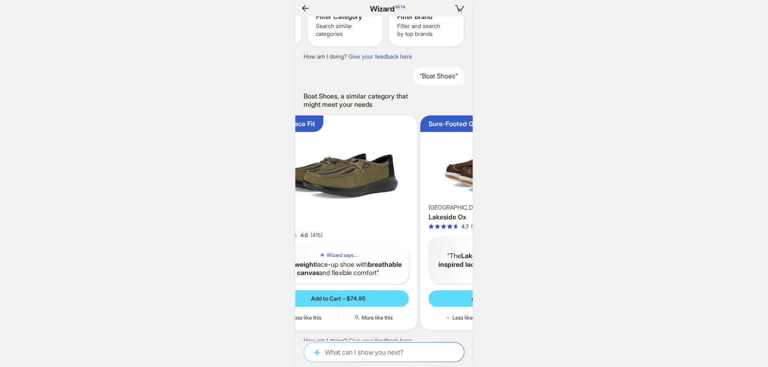
drag, startPoint x: 376, startPoint y: 197, endPoint x: 453, endPoint y: 196, distance: 76.3
click at [453, 204] on div "[GEOGRAPHIC_DATA]" at bounding box center [498, 207] width 141 height 7
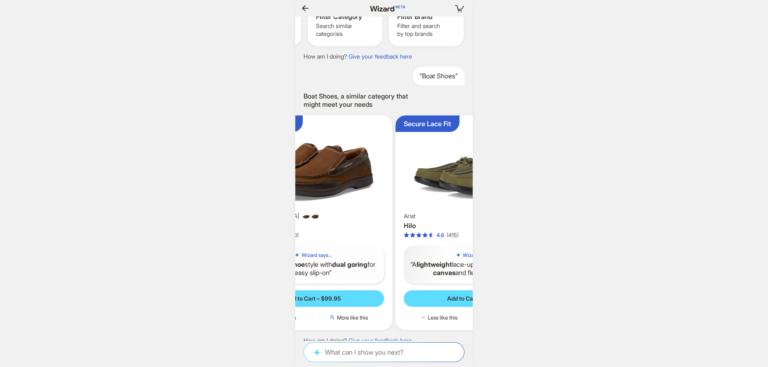
drag, startPoint x: 384, startPoint y: 197, endPoint x: 449, endPoint y: 197, distance: 64.3
click at [444, 196] on img at bounding box center [474, 166] width 151 height 94
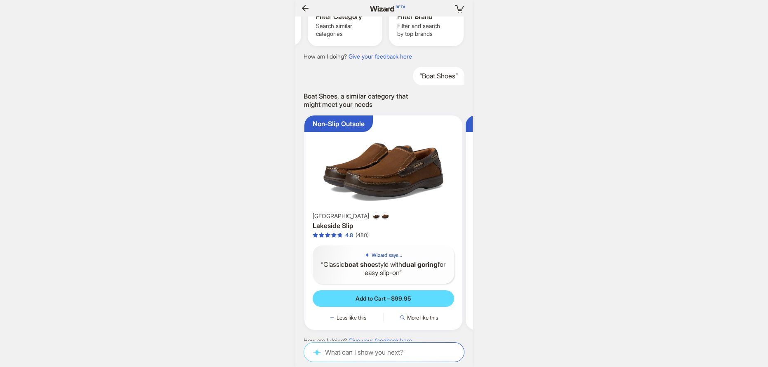
drag, startPoint x: 388, startPoint y: 196, endPoint x: 437, endPoint y: 197, distance: 49.1
click at [451, 197] on img at bounding box center [383, 166] width 151 height 94
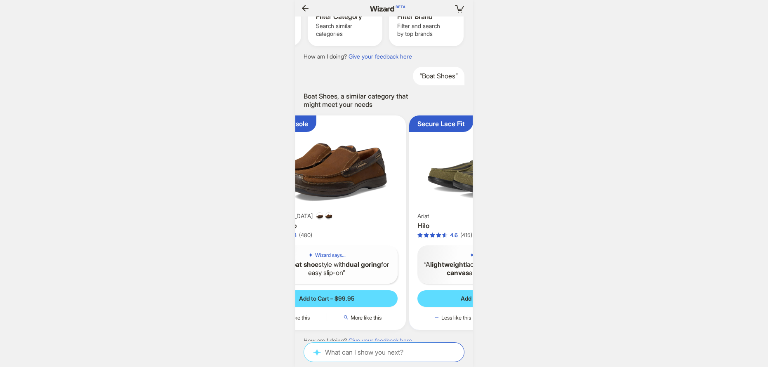
drag, startPoint x: 426, startPoint y: 196, endPoint x: 346, endPoint y: 198, distance: 79.6
click at [348, 199] on ul "Non-Slip Outsole [GEOGRAPHIC_DATA] Slip 4.8 (480) Wizard says... Classic boat s…" at bounding box center [384, 223] width 186 height 228
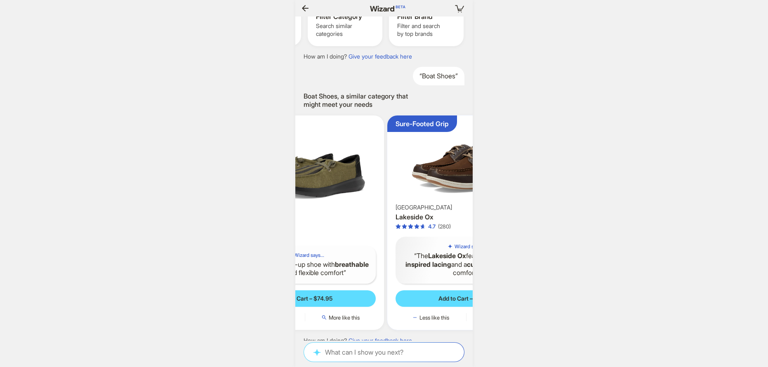
drag, startPoint x: 409, startPoint y: 196, endPoint x: 353, endPoint y: 208, distance: 57.4
click at [345, 208] on div "Secure Lace Fit Ariat Hilo 4.6 (415) Wizard says... A lightweight lace-up shoe …" at bounding box center [305, 222] width 158 height 214
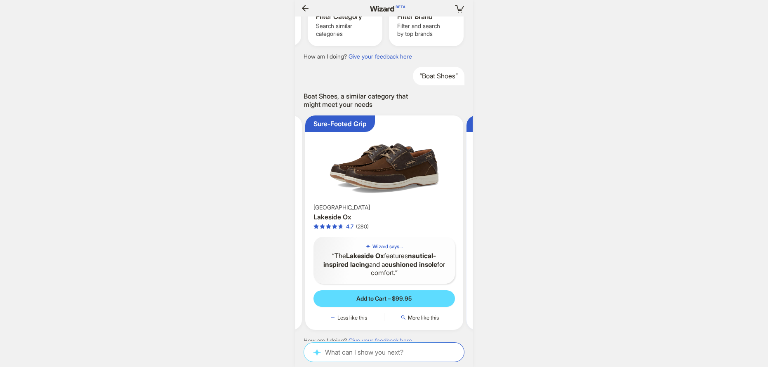
drag, startPoint x: 415, startPoint y: 204, endPoint x: 330, endPoint y: 209, distance: 84.7
click at [322, 209] on div "Sure-Footed Grip Florsheim Lakeside Ox 4.7 (280) Wizard says... The Lakeside Ox…" at bounding box center [384, 222] width 158 height 214
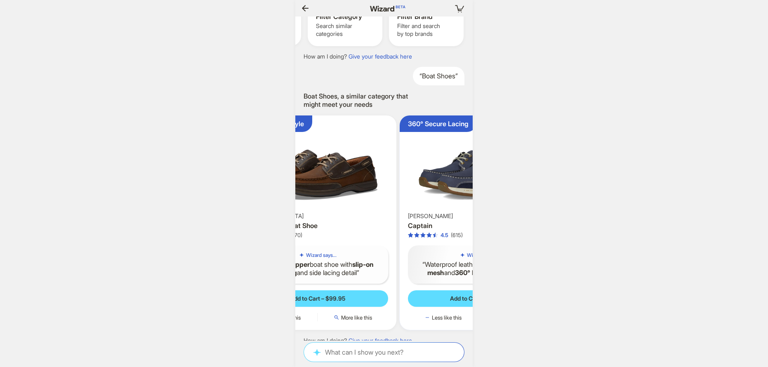
drag, startPoint x: 407, startPoint y: 199, endPoint x: 349, endPoint y: 208, distance: 58.9
click at [351, 208] on div "Easy Slip-On Style Florsheim Lakeside Ox Boat Shoe 4.6 (270) Wizard says... A l…" at bounding box center [318, 222] width 158 height 214
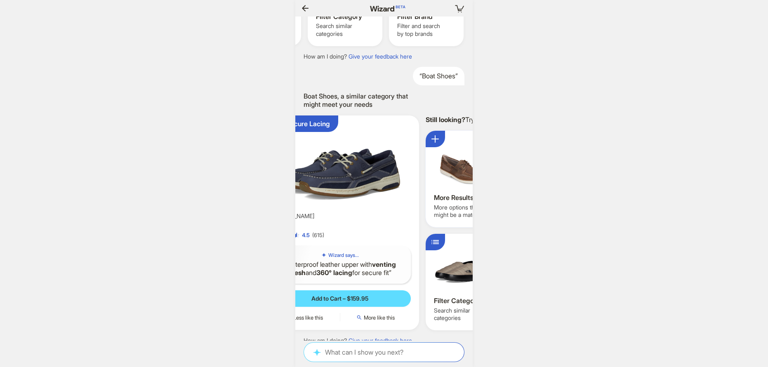
drag, startPoint x: 408, startPoint y: 205, endPoint x: 329, endPoint y: 210, distance: 78.5
click at [340, 212] on div "[PERSON_NAME]" at bounding box center [339, 215] width 141 height 7
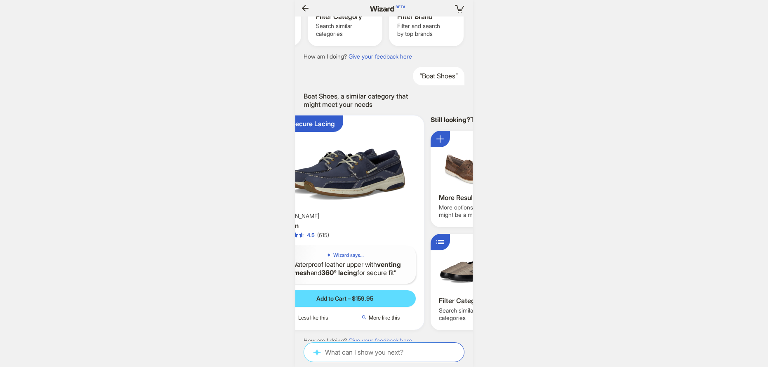
click at [434, 209] on ul "Non-Slip Outsole [GEOGRAPHIC_DATA] Slip 4.8 (480) Wizard says... Classic boat s…" at bounding box center [384, 223] width 186 height 228
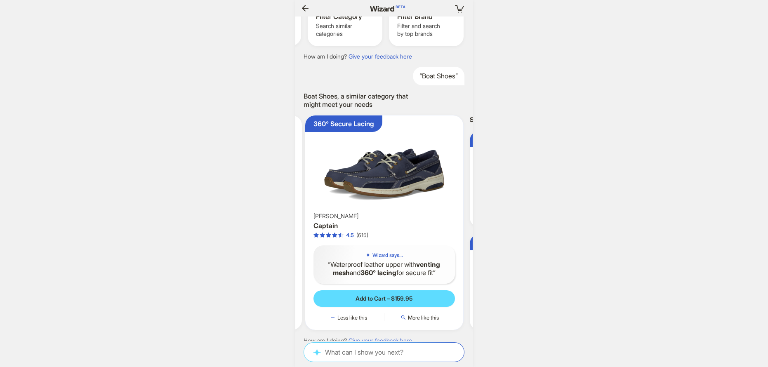
drag, startPoint x: 369, startPoint y: 208, endPoint x: 425, endPoint y: 208, distance: 55.2
click at [417, 212] on div "[PERSON_NAME]" at bounding box center [383, 215] width 141 height 7
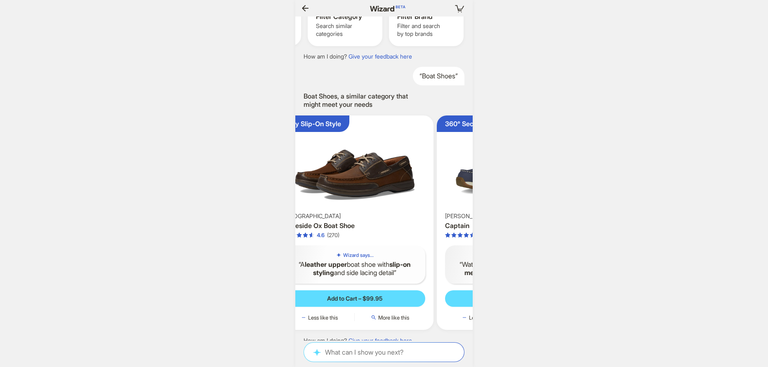
drag, startPoint x: 422, startPoint y: 207, endPoint x: 532, endPoint y: 208, distance: 109.7
click at [531, 208] on div "Your cart is empty Hi! I’m your superpowered shopping agent What are you shoppi…" at bounding box center [384, 183] width 768 height 367
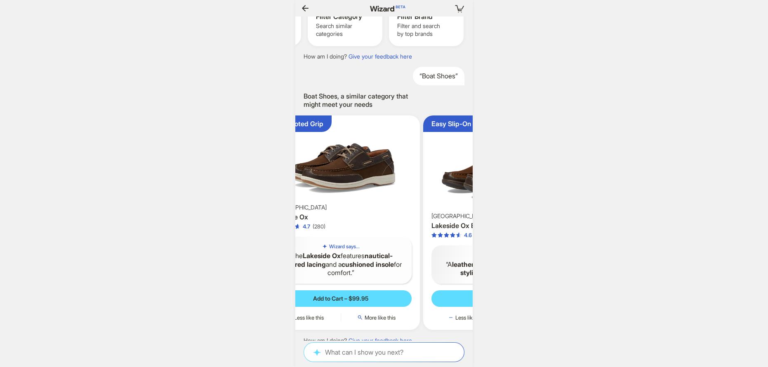
drag, startPoint x: 410, startPoint y: 206, endPoint x: 489, endPoint y: 203, distance: 79.6
click at [489, 203] on div "Your cart is empty Hi! I’m your superpowered shopping agent What are you shoppi…" at bounding box center [384, 183] width 768 height 367
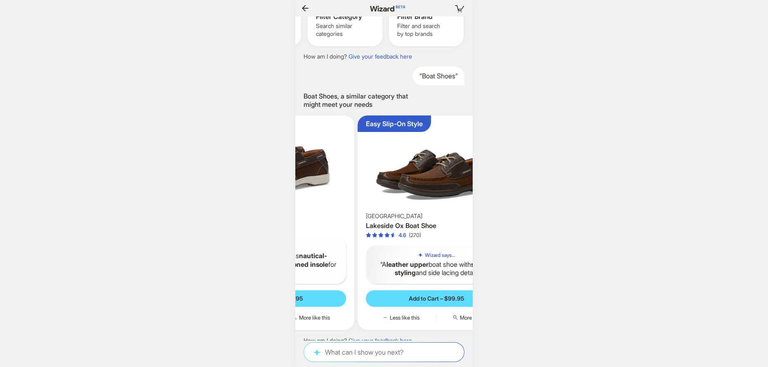
drag, startPoint x: 381, startPoint y: 179, endPoint x: 347, endPoint y: 186, distance: 34.9
click at [347, 186] on img at bounding box center [275, 161] width 151 height 85
drag, startPoint x: 433, startPoint y: 181, endPoint x: 383, endPoint y: 189, distance: 51.3
click at [383, 189] on img at bounding box center [437, 166] width 151 height 94
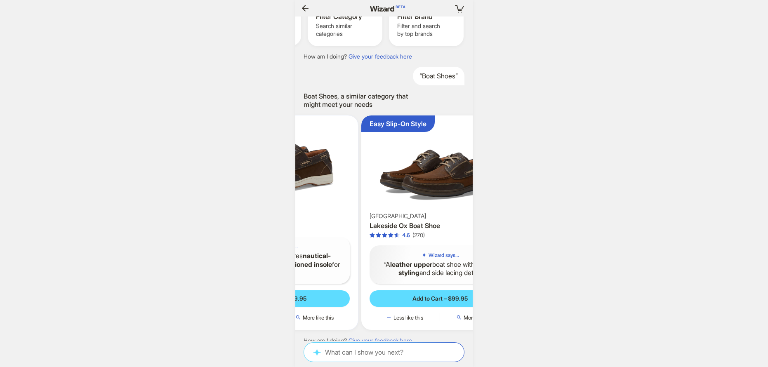
drag, startPoint x: 442, startPoint y: 195, endPoint x: 462, endPoint y: 194, distance: 20.2
click at [461, 194] on img at bounding box center [439, 166] width 151 height 94
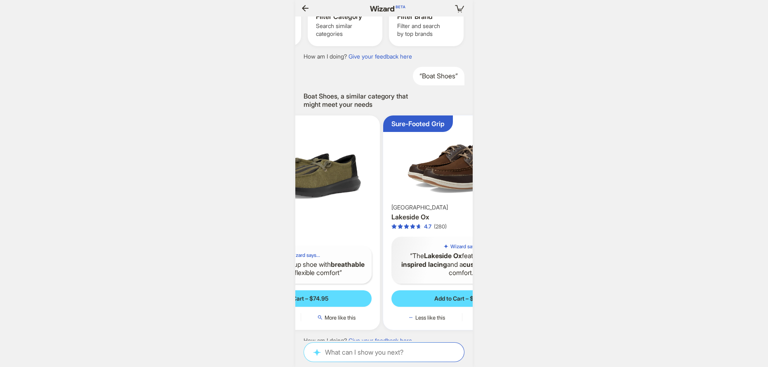
drag, startPoint x: 386, startPoint y: 191, endPoint x: 465, endPoint y: 192, distance: 79.2
click at [467, 192] on div "decorative usb charged lamb for workspace Here are my closest matches for Decor…" at bounding box center [383, 178] width 177 height 324
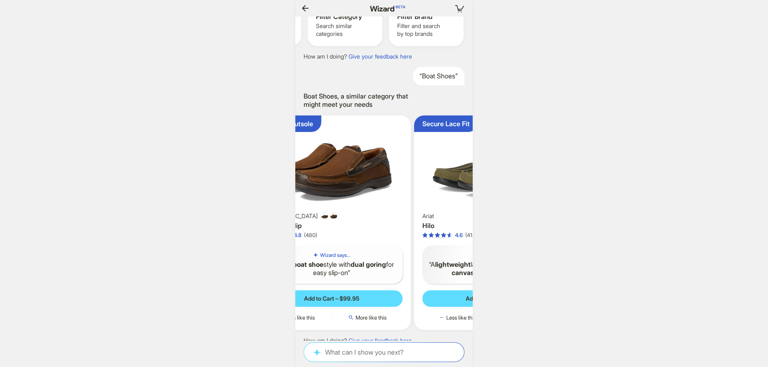
drag, startPoint x: 371, startPoint y: 188, endPoint x: 444, endPoint y: 193, distance: 72.7
click at [447, 191] on img at bounding box center [492, 166] width 151 height 94
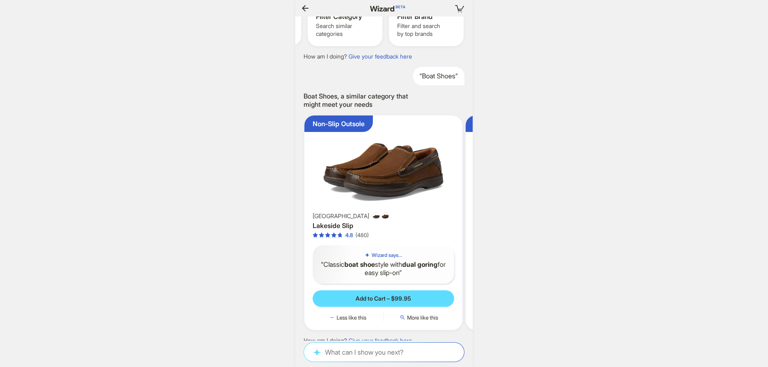
drag, startPoint x: 362, startPoint y: 187, endPoint x: 423, endPoint y: 188, distance: 61.0
click at [422, 188] on img at bounding box center [383, 166] width 151 height 94
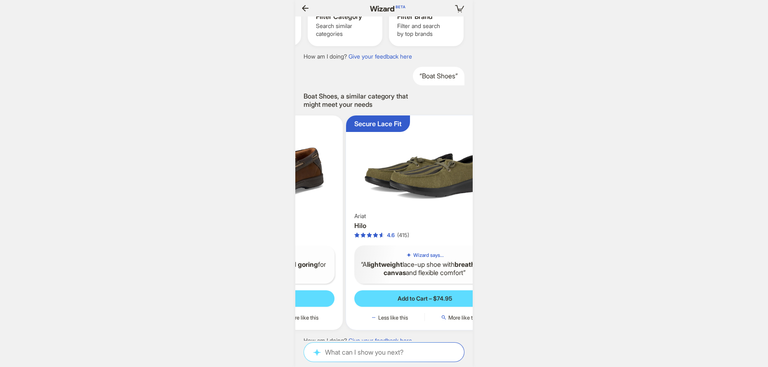
drag, startPoint x: 412, startPoint y: 188, endPoint x: 335, endPoint y: 179, distance: 77.6
click at [336, 179] on img at bounding box center [263, 166] width 151 height 94
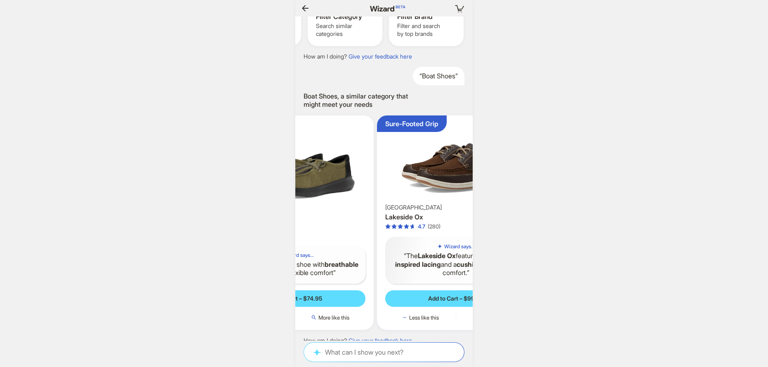
drag, startPoint x: 385, startPoint y: 181, endPoint x: 308, endPoint y: 177, distance: 77.2
click at [314, 179] on img at bounding box center [294, 166] width 151 height 94
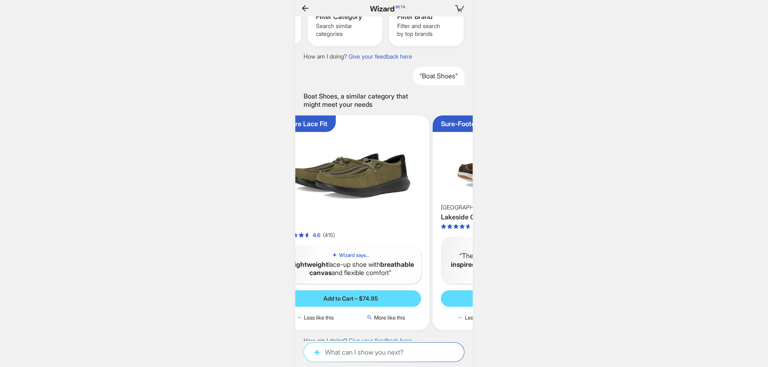
drag, startPoint x: 408, startPoint y: 181, endPoint x: 458, endPoint y: 183, distance: 50.4
click at [473, 182] on div "Your cart is empty Hi! I’m your superpowered shopping agent What are you shoppi…" at bounding box center [384, 183] width 768 height 367
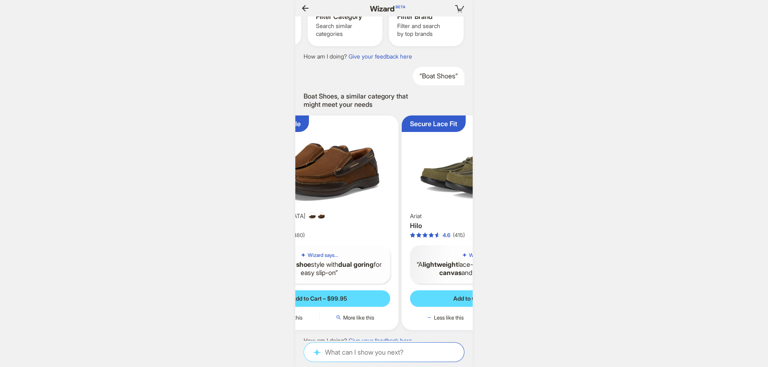
drag, startPoint x: 414, startPoint y: 179, endPoint x: 432, endPoint y: 179, distance: 17.7
click at [432, 179] on img at bounding box center [480, 166] width 151 height 94
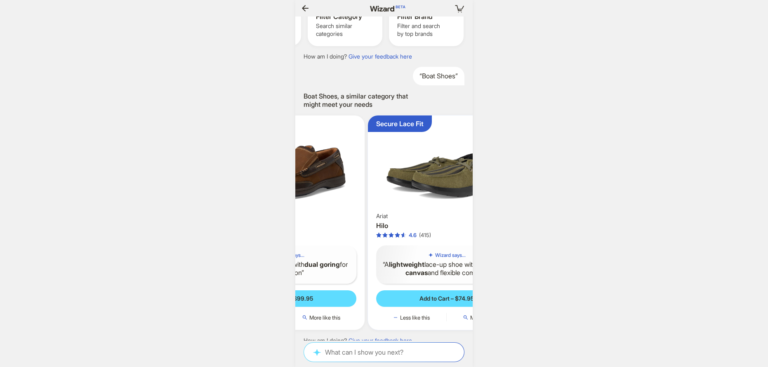
drag, startPoint x: 418, startPoint y: 181, endPoint x: 346, endPoint y: 171, distance: 72.8
click at [321, 170] on ul "Non-Slip Outsole [GEOGRAPHIC_DATA] Slip 4.8 (480) Wizard says... Classic boat s…" at bounding box center [384, 223] width 186 height 228
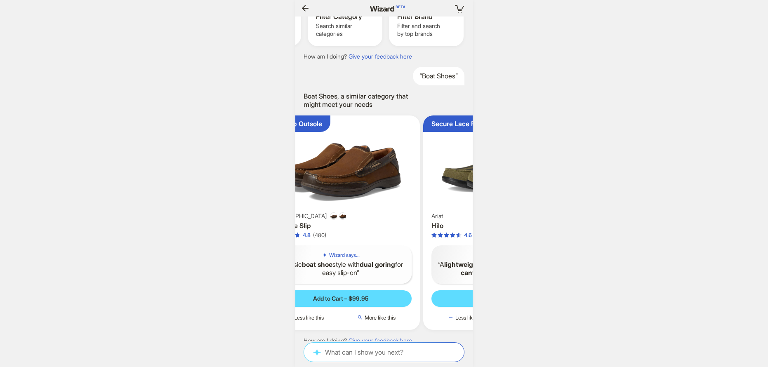
drag, startPoint x: 386, startPoint y: 173, endPoint x: 469, endPoint y: 173, distance: 82.9
click at [465, 173] on img at bounding box center [501, 166] width 151 height 94
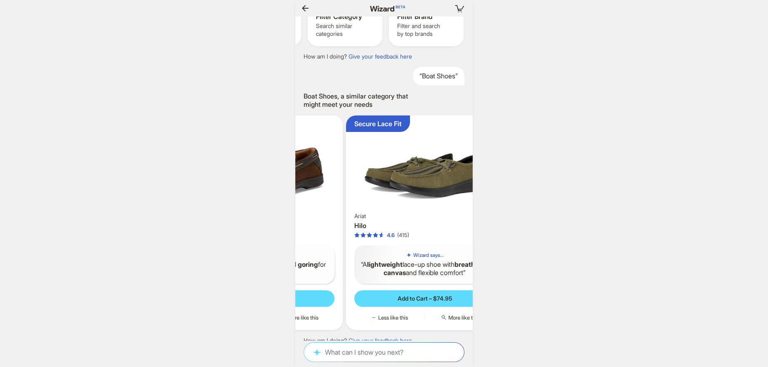
drag, startPoint x: 377, startPoint y: 176, endPoint x: 320, endPoint y: 167, distance: 57.1
click at [316, 167] on img at bounding box center [263, 166] width 151 height 94
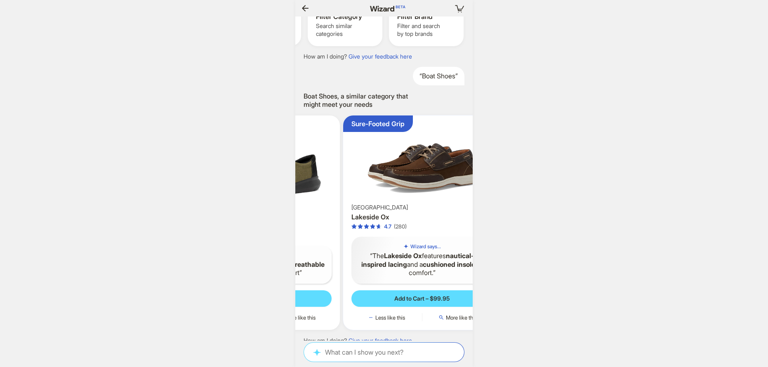
drag, startPoint x: 358, startPoint y: 172, endPoint x: 324, endPoint y: 173, distance: 33.4
click at [306, 170] on img at bounding box center [261, 166] width 151 height 94
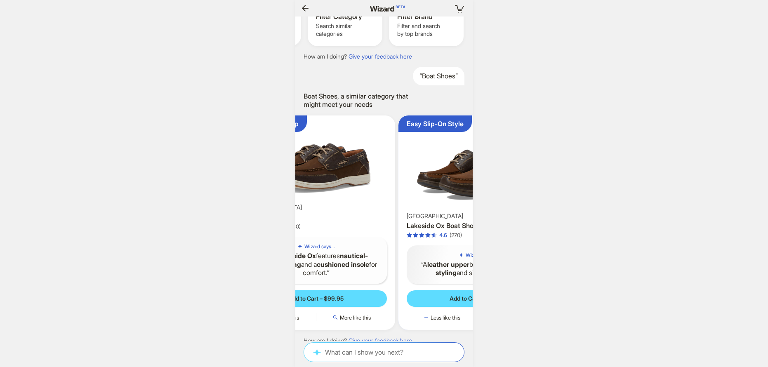
drag, startPoint x: 358, startPoint y: 177, endPoint x: 307, endPoint y: 176, distance: 51.1
click at [308, 177] on img at bounding box center [315, 161] width 151 height 85
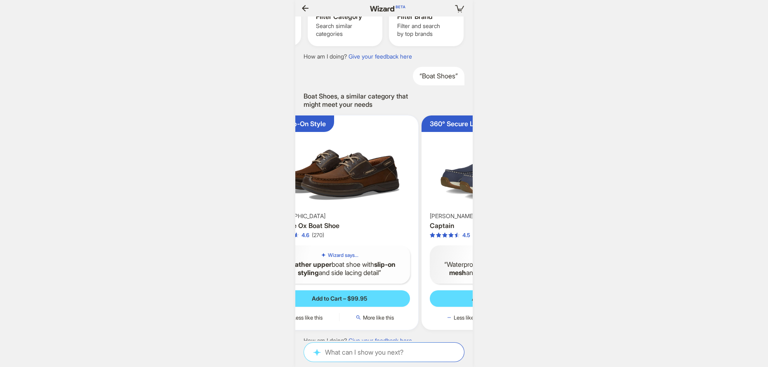
drag, startPoint x: 383, startPoint y: 176, endPoint x: 322, endPoint y: 179, distance: 60.7
click at [322, 179] on img at bounding box center [339, 166] width 151 height 94
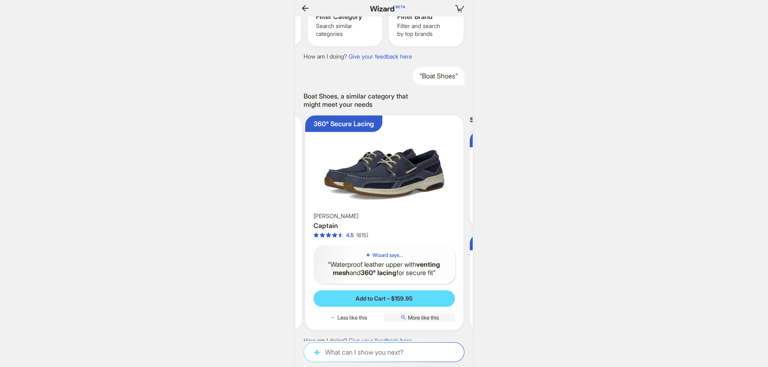
click at [430, 314] on span "More like this" at bounding box center [423, 317] width 31 height 7
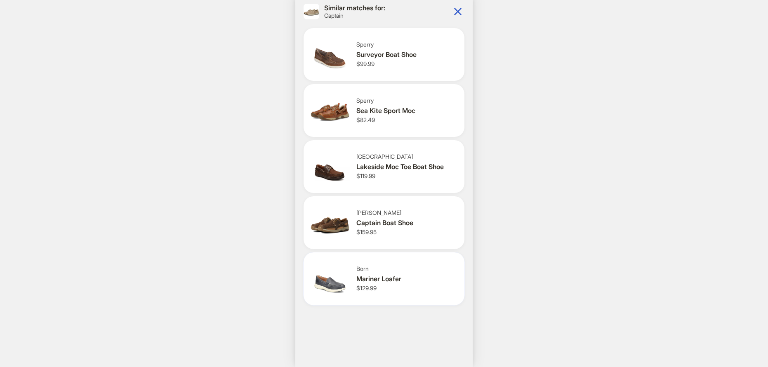
click at [433, 288] on div "Born Mariner Loafer $129.99" at bounding box center [406, 278] width 101 height 27
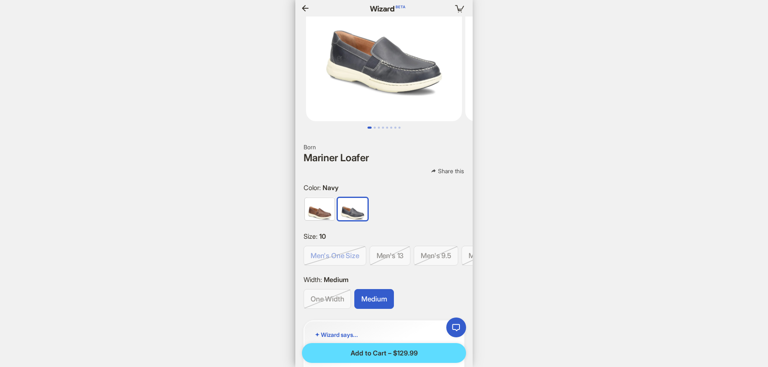
drag, startPoint x: 414, startPoint y: 248, endPoint x: 319, endPoint y: 251, distance: 94.9
click at [319, 251] on div "Men's One Size Men's 13 Men's 9.5 Men's 10 Men's 9 Men's 11 Men's 8.5 Men's 14 …" at bounding box center [383, 257] width 177 height 23
drag, startPoint x: 354, startPoint y: 251, endPoint x: 472, endPoint y: 249, distance: 117.9
click at [472, 249] on div "Your cart is empty Born Mariner Loafer Share this Color : Navy Size : 10 Men's …" at bounding box center [383, 183] width 177 height 367
drag, startPoint x: 430, startPoint y: 249, endPoint x: 363, endPoint y: 244, distance: 67.4
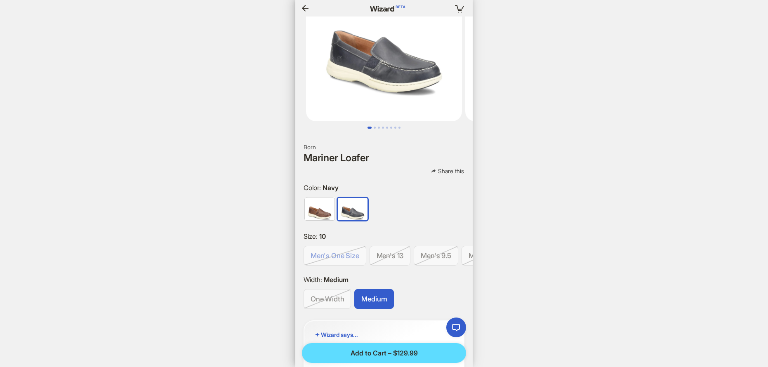
click at [354, 247] on div "Men's One Size Men's 13 Men's 9.5 Men's 10 Men's 9 Men's 11 Men's 8.5 Men's 14 …" at bounding box center [383, 257] width 177 height 23
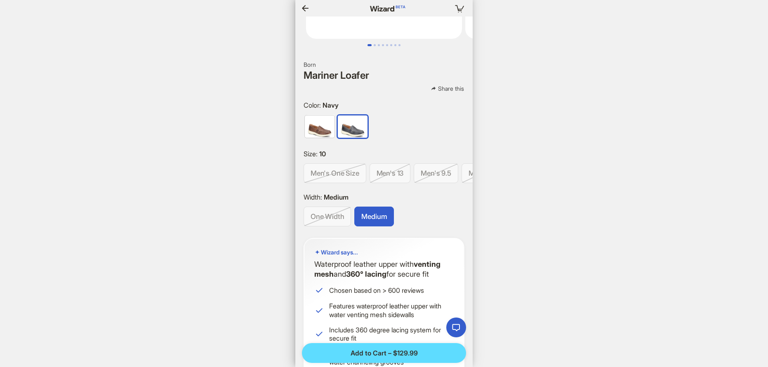
click at [330, 130] on img at bounding box center [320, 126] width 30 height 22
click at [355, 123] on img at bounding box center [353, 126] width 30 height 22
click at [392, 169] on span "Men's 13" at bounding box center [389, 173] width 27 height 8
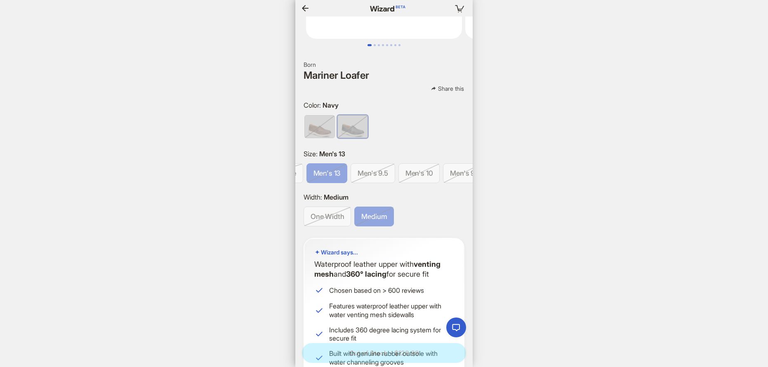
click at [333, 169] on span "Men's 13" at bounding box center [326, 173] width 27 height 8
drag, startPoint x: 419, startPoint y: 160, endPoint x: 425, endPoint y: 161, distance: 5.9
click at [420, 163] on label "Men's 10" at bounding box center [419, 173] width 42 height 20
click at [439, 164] on span at bounding box center [419, 173] width 41 height 19
drag, startPoint x: 451, startPoint y: 166, endPoint x: 348, endPoint y: 169, distance: 103.5
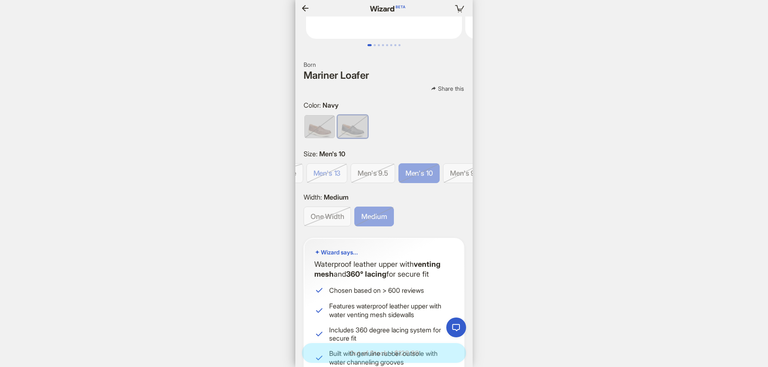
click at [346, 169] on div "Men's One Size Men's 13 Men's 9.5 Men's 10 Men's 9 Men's 11 Men's 8.5 Men's 14 …" at bounding box center [383, 174] width 177 height 23
drag, startPoint x: 364, startPoint y: 167, endPoint x: 457, endPoint y: 171, distance: 93.3
click at [457, 171] on div "Men's One Size Men's 13 Men's 9.5 Men's 10 Men's 9 Men's 11 Men's 8.5 Men's 14 …" at bounding box center [383, 174] width 177 height 23
drag, startPoint x: 448, startPoint y: 169, endPoint x: 350, endPoint y: 168, distance: 98.5
click at [350, 168] on div "Men's One Size Men's 13 Men's 9.5 Men's 10 Men's 9 Men's 11 Men's 8.5 Men's 14 …" at bounding box center [383, 174] width 177 height 23
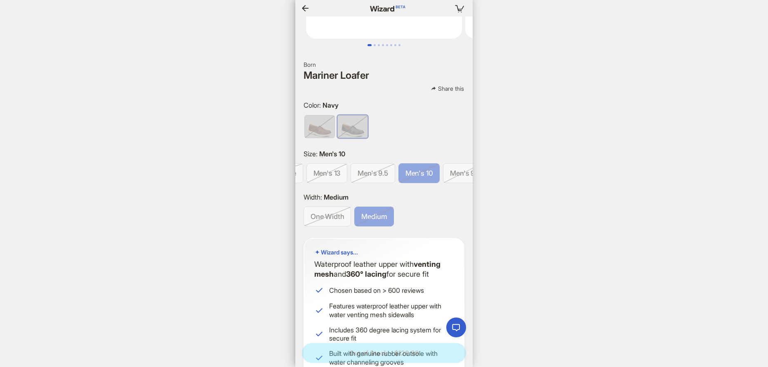
drag, startPoint x: 345, startPoint y: 167, endPoint x: 435, endPoint y: 172, distance: 90.8
click at [435, 172] on div "Men's One Size Men's 13 Men's 9.5 Men's 10 Men's 9 Men's 11 Men's 8.5 Men's 14 …" at bounding box center [383, 174] width 177 height 23
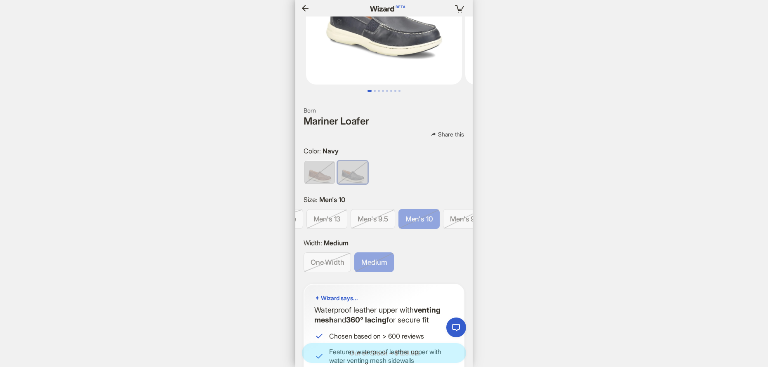
scroll to position [0, 1565]
click at [458, 216] on span "Men's 9" at bounding box center [462, 219] width 25 height 8
drag, startPoint x: 456, startPoint y: 214, endPoint x: 378, endPoint y: 213, distance: 78.3
click at [385, 213] on div "Men's One Size Men's 13 Men's 9.5 Men's 10 Men's 9 Men's 11 Men's 8.5 Men's 14 …" at bounding box center [383, 220] width 177 height 23
drag, startPoint x: 325, startPoint y: 212, endPoint x: 422, endPoint y: 209, distance: 96.5
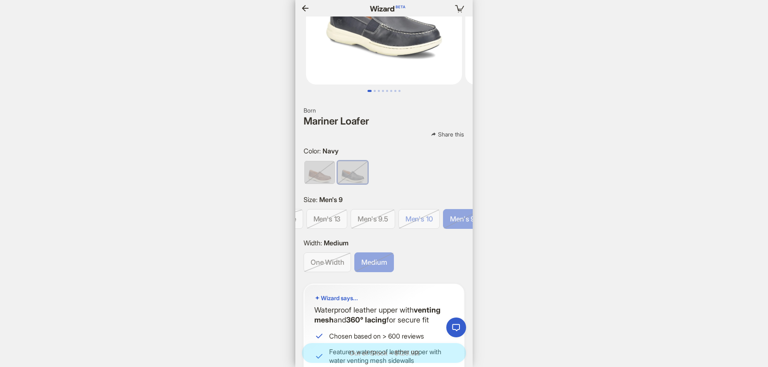
click at [423, 209] on div "Men's One Size Men's 13 Men's 9.5 Men's 10 Men's 9 Men's 11 Men's 8.5 Men's 14 …" at bounding box center [383, 220] width 177 height 23
drag, startPoint x: 385, startPoint y: 209, endPoint x: 386, endPoint y: 216, distance: 6.8
click at [401, 212] on div "Men's One Size Men's 13 Men's 9.5 Men's 10 Men's 9 Men's 11 Men's 8.5 Men's 14 …" at bounding box center [383, 220] width 177 height 23
click at [378, 211] on div "Men's One Size Men's 13 Men's 9.5 Men's 10 Men's 9 Men's 11 Men's 8.5 Men's 14 …" at bounding box center [383, 220] width 177 height 23
drag, startPoint x: 304, startPoint y: 209, endPoint x: 361, endPoint y: 213, distance: 56.7
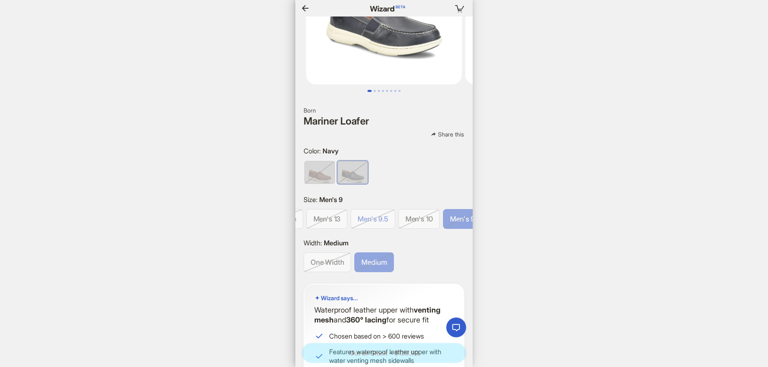
click at [361, 213] on div "Men's One Size Men's 13 Men's 9.5 Men's 10 Men's 9 Men's 11 Men's 8.5 Men's 14 …" at bounding box center [383, 220] width 177 height 23
